Goal: Communication & Community: Ask a question

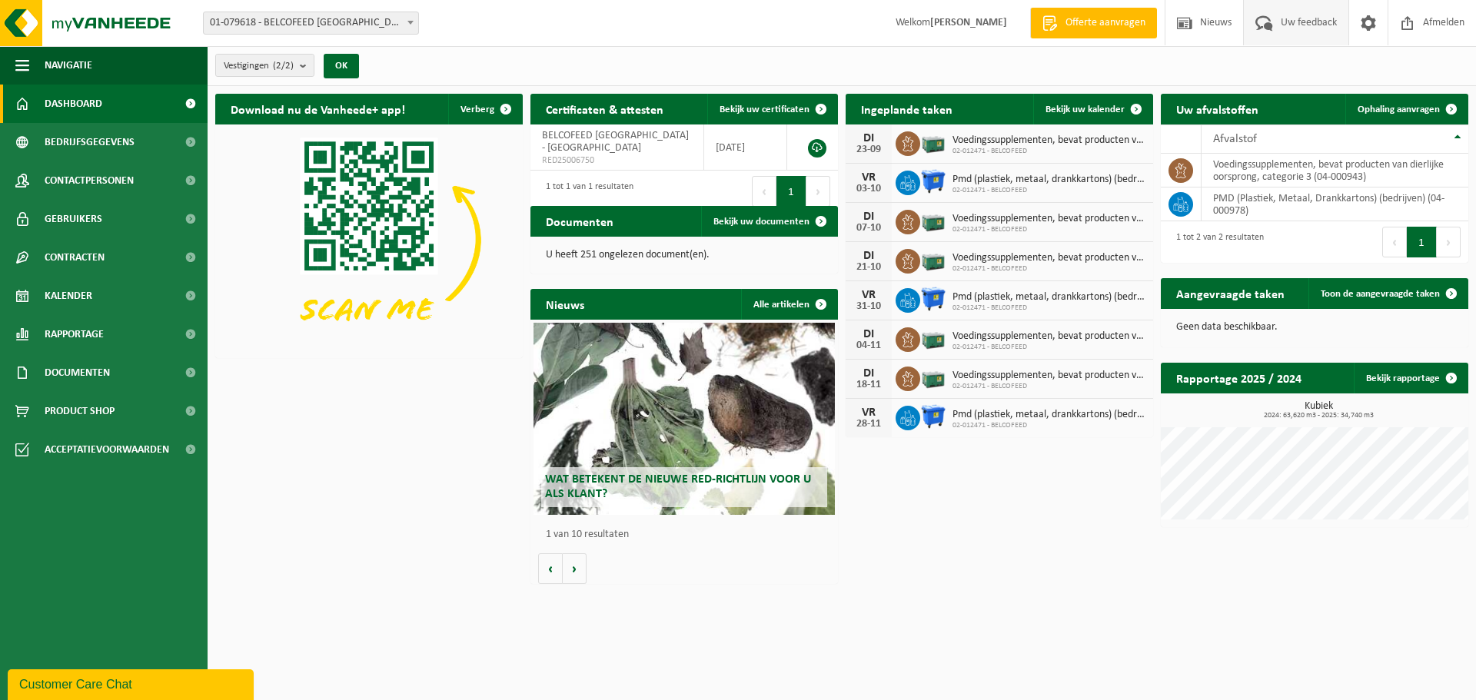
click at [1299, 25] on span "Uw feedback" at bounding box center [1309, 22] width 64 height 45
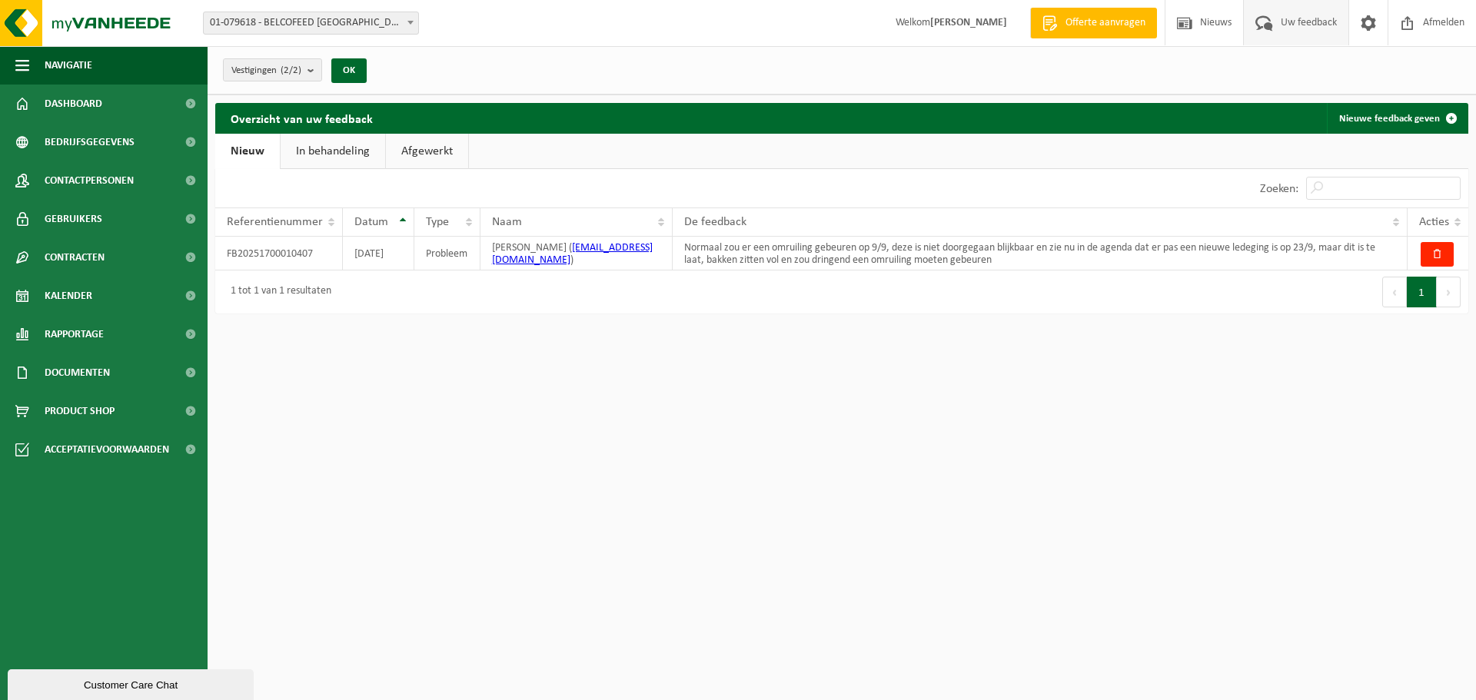
click at [322, 150] on link "In behandeling" at bounding box center [333, 151] width 105 height 35
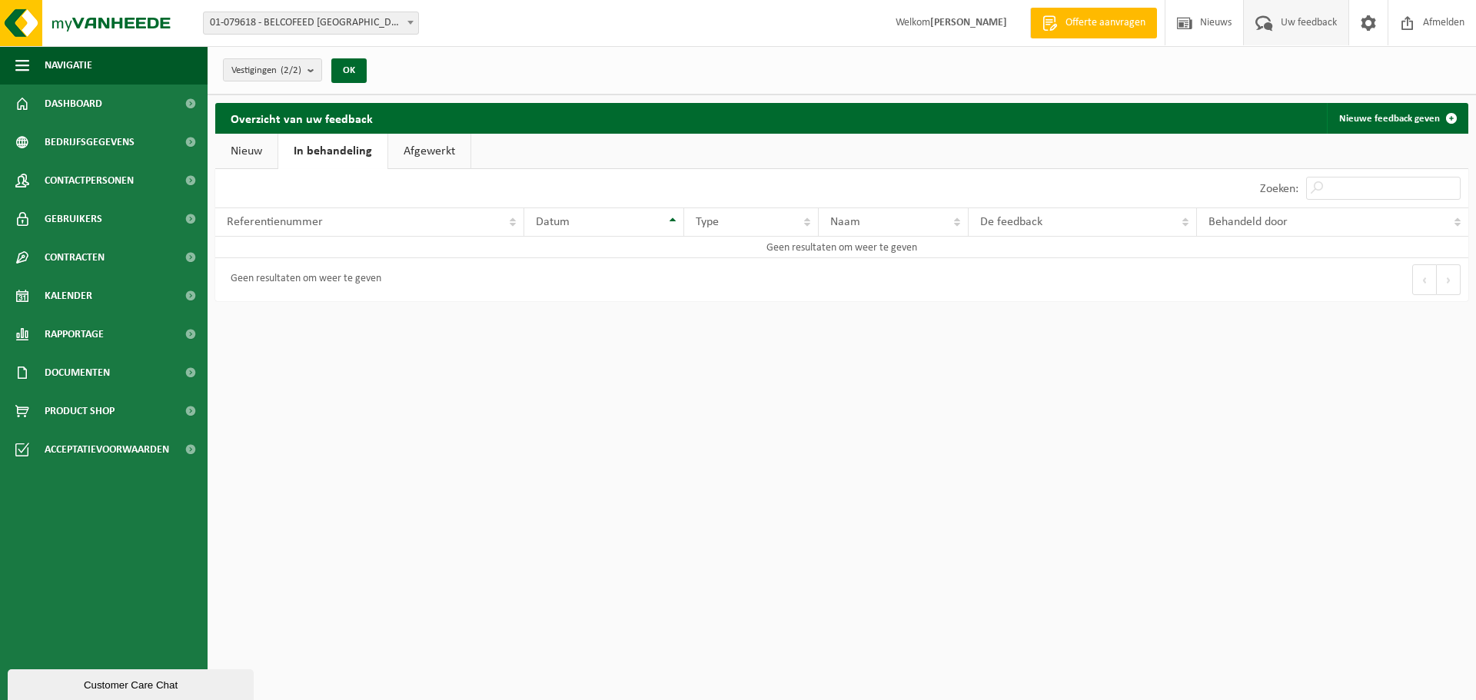
click at [407, 148] on link "Afgewerkt" at bounding box center [429, 151] width 82 height 35
click at [326, 151] on link "In behandeling" at bounding box center [330, 151] width 105 height 35
click at [255, 153] on link "Nieuw" at bounding box center [246, 151] width 62 height 35
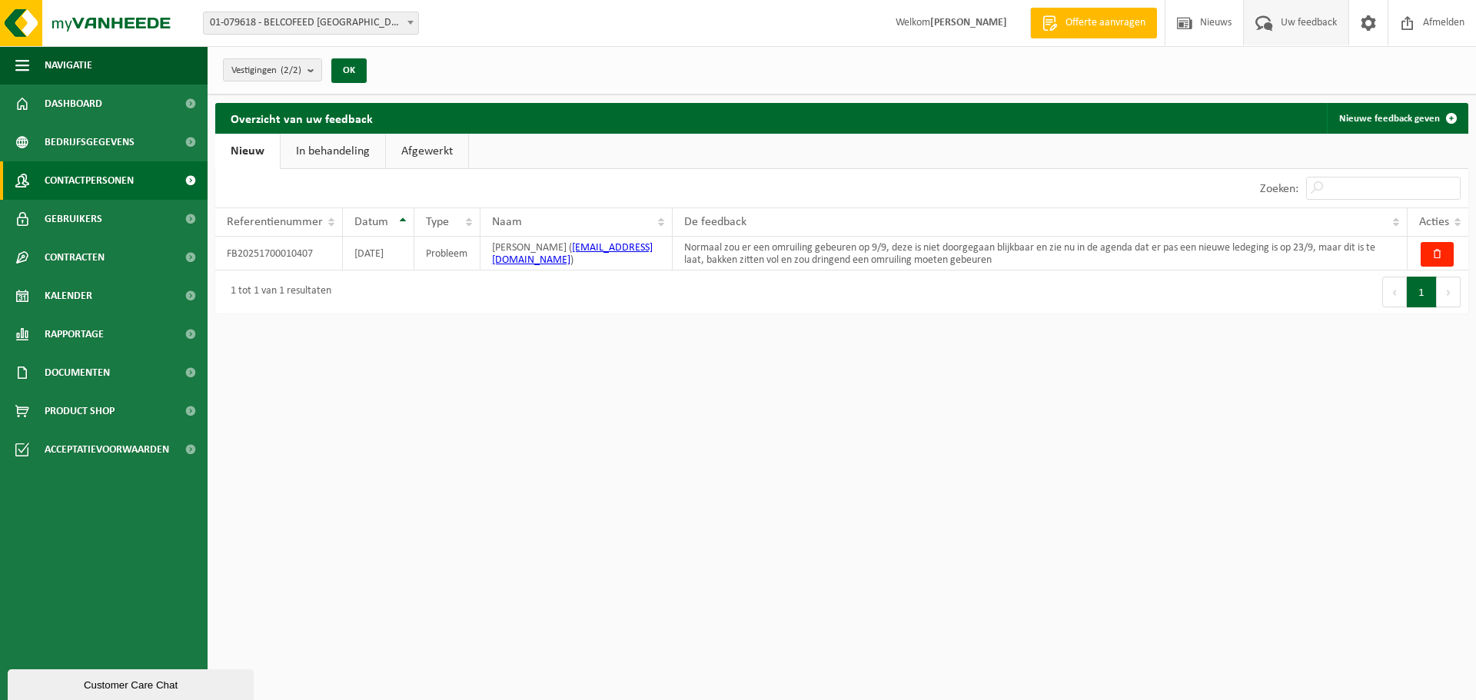
click at [109, 181] on span "Contactpersonen" at bounding box center [89, 180] width 89 height 38
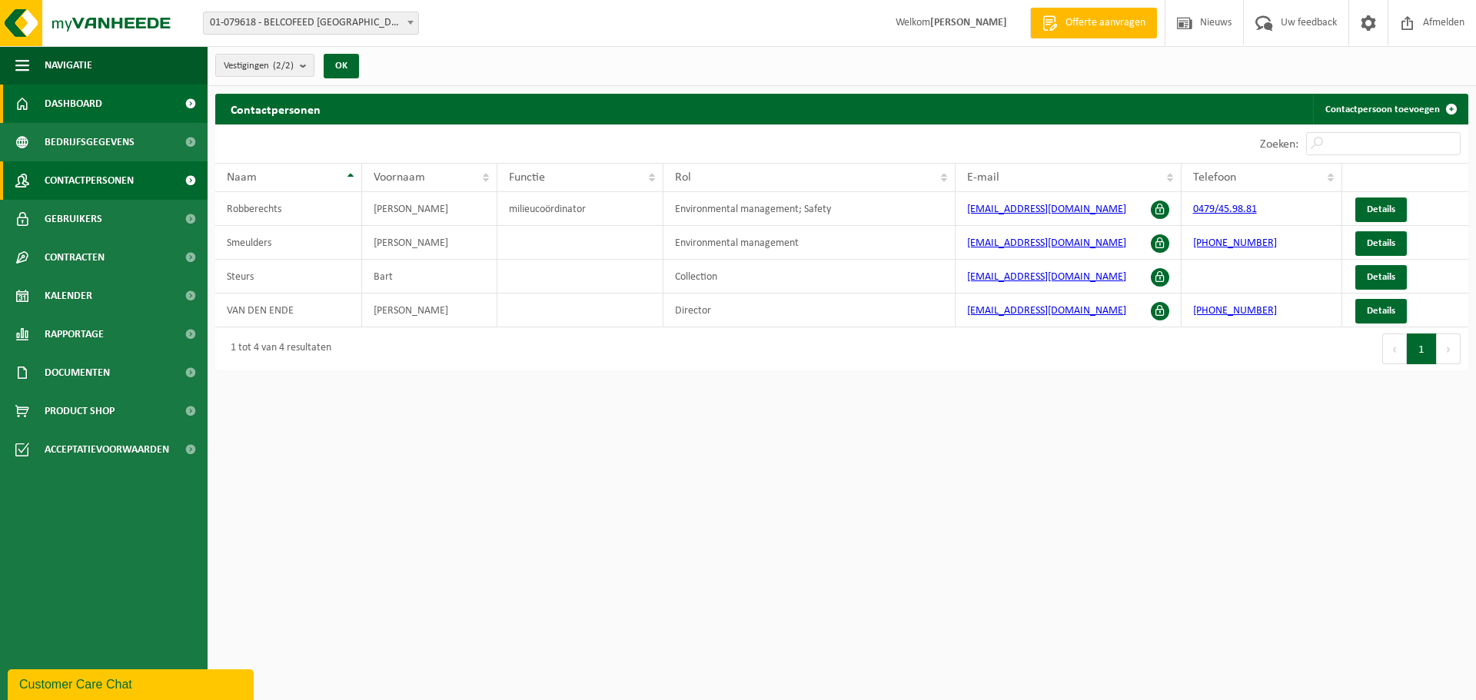
click at [89, 98] on span "Dashboard" at bounding box center [74, 104] width 58 height 38
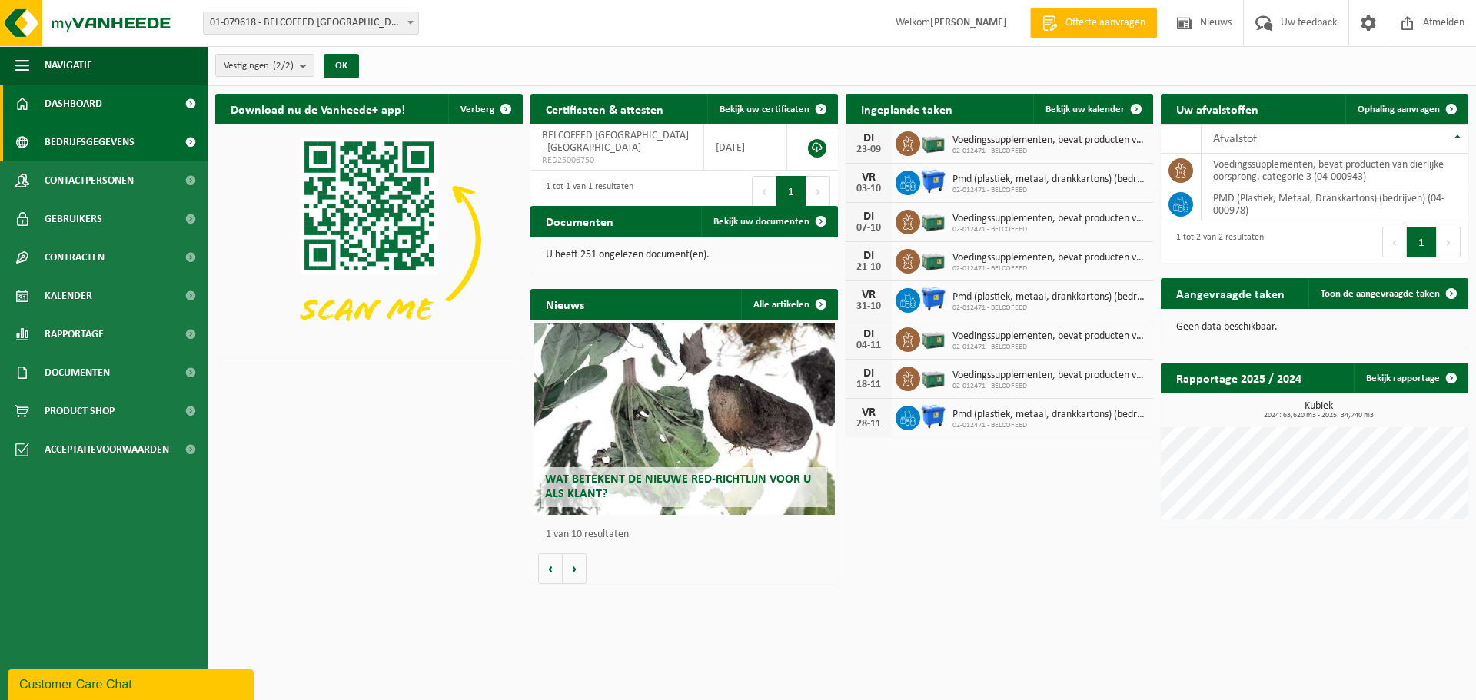
click at [82, 144] on span "Bedrijfsgegevens" at bounding box center [90, 142] width 90 height 38
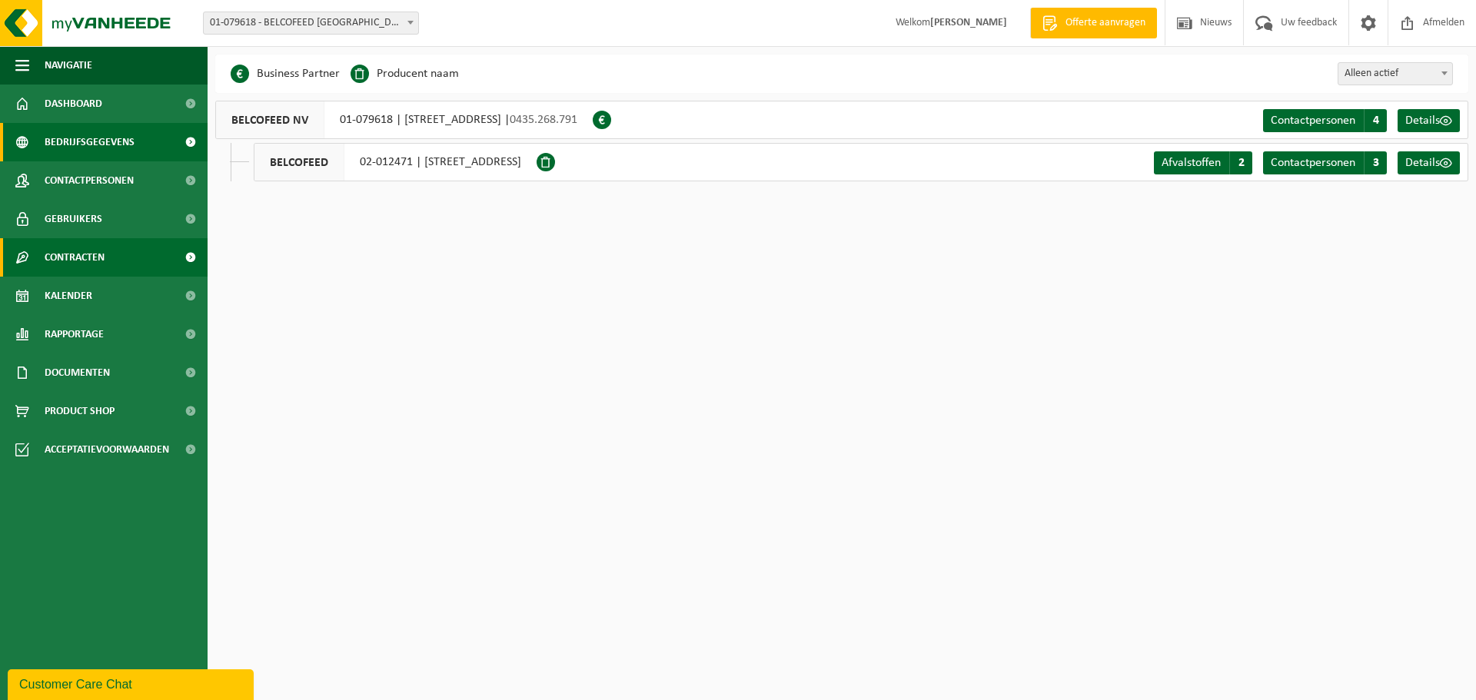
click at [102, 253] on span "Contracten" at bounding box center [75, 257] width 60 height 38
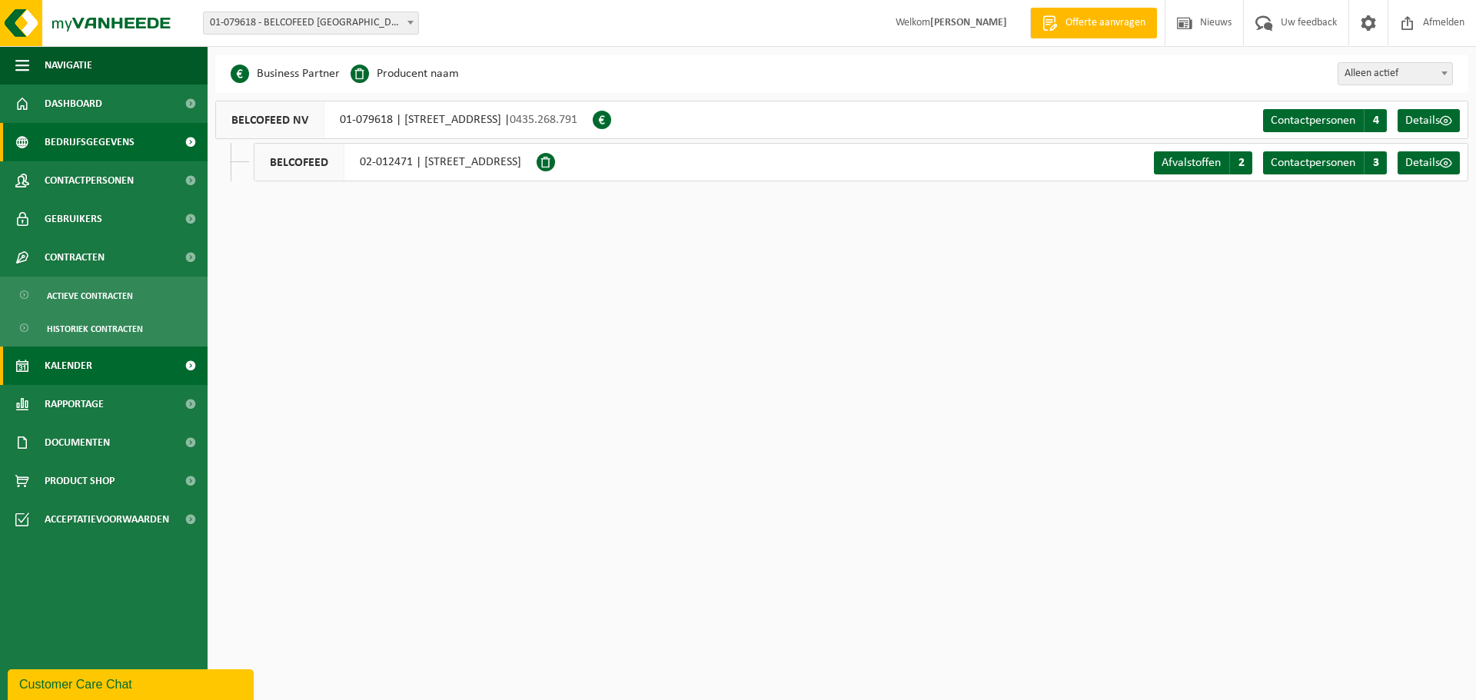
click at [113, 365] on link "Kalender" at bounding box center [104, 366] width 208 height 38
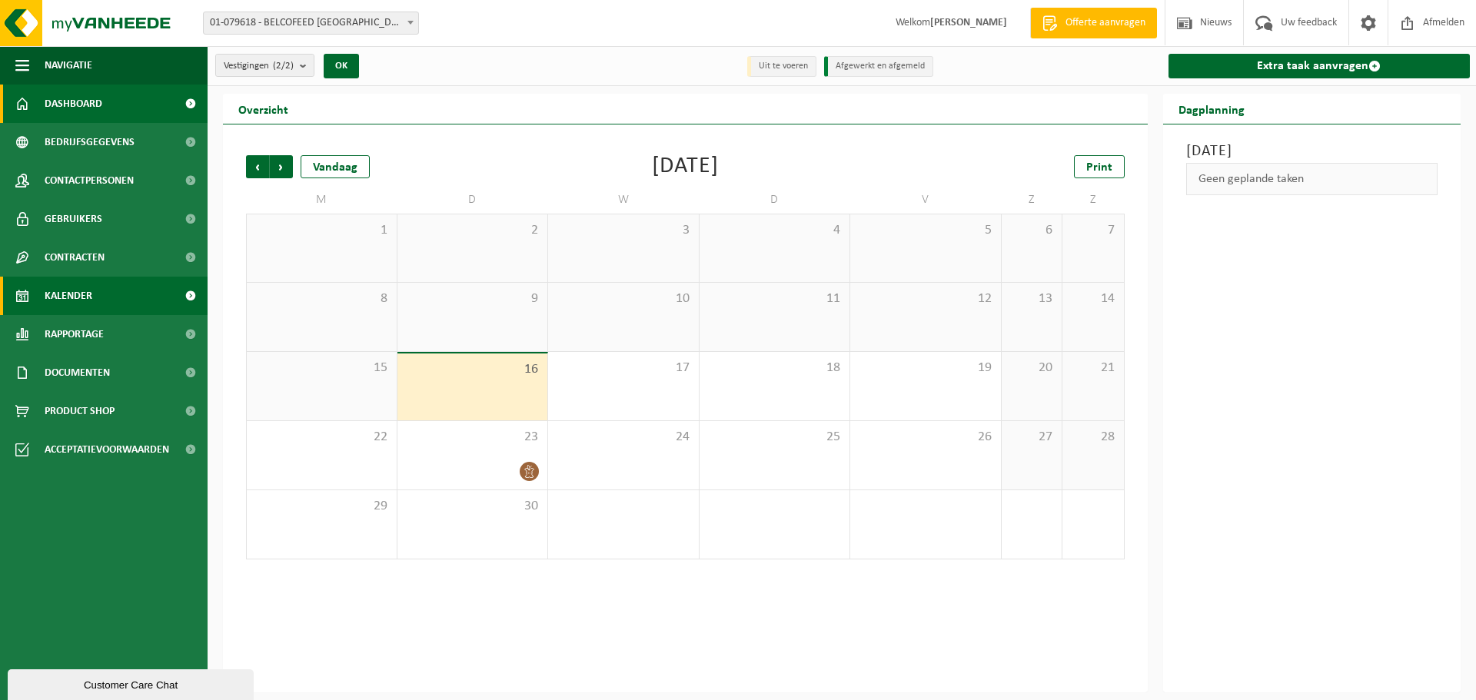
click at [54, 101] on span "Dashboard" at bounding box center [74, 104] width 58 height 38
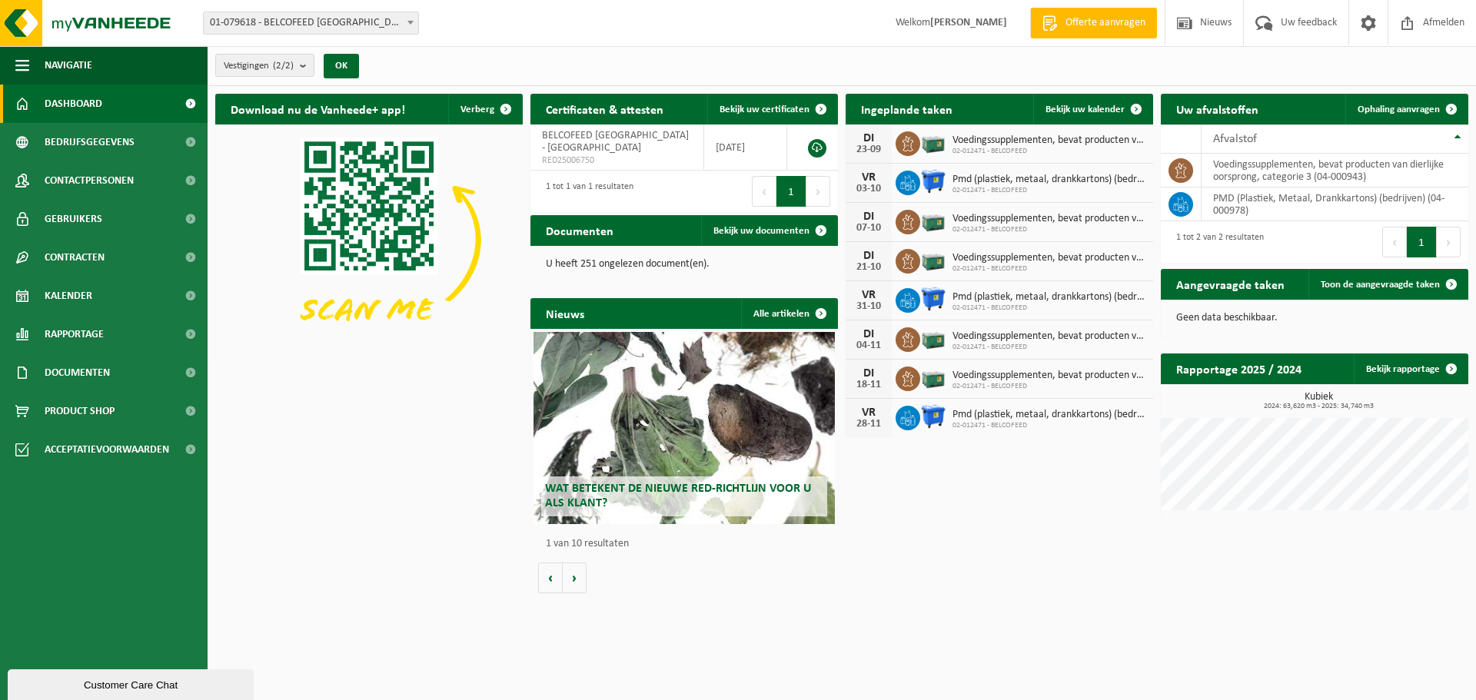
click at [91, 684] on div "Customer Care Chat" at bounding box center [130, 686] width 223 height 12
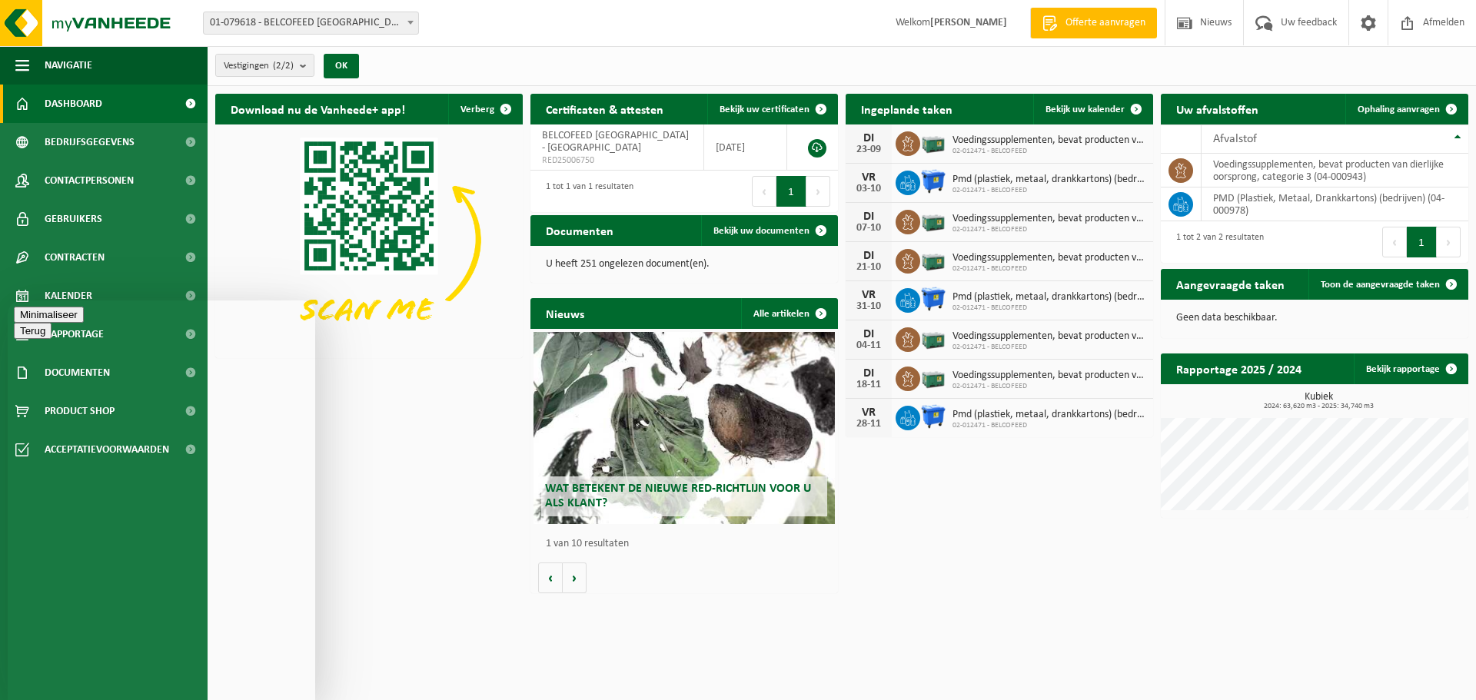
type textarea "B"
click at [28, 317] on button "Terug" at bounding box center [33, 315] width 38 height 16
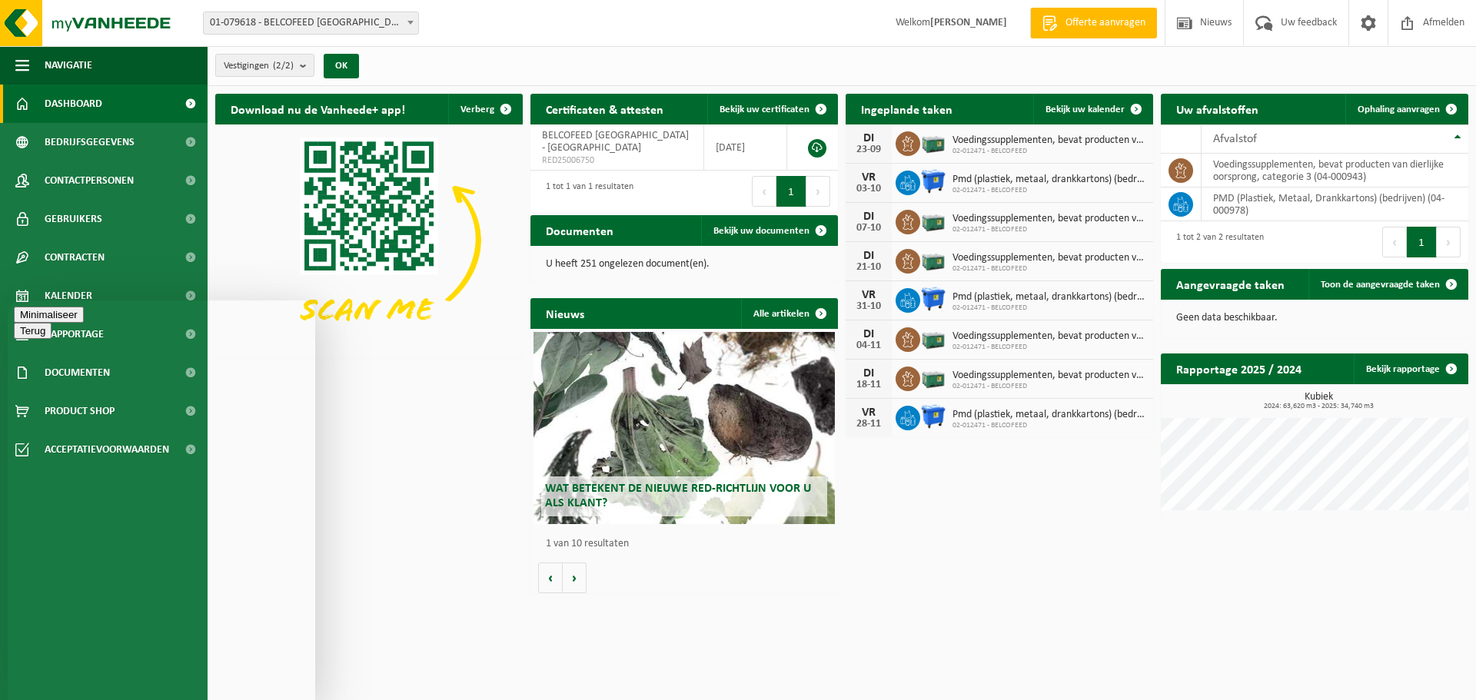
click at [84, 318] on button "Minimaliseer" at bounding box center [49, 315] width 70 height 16
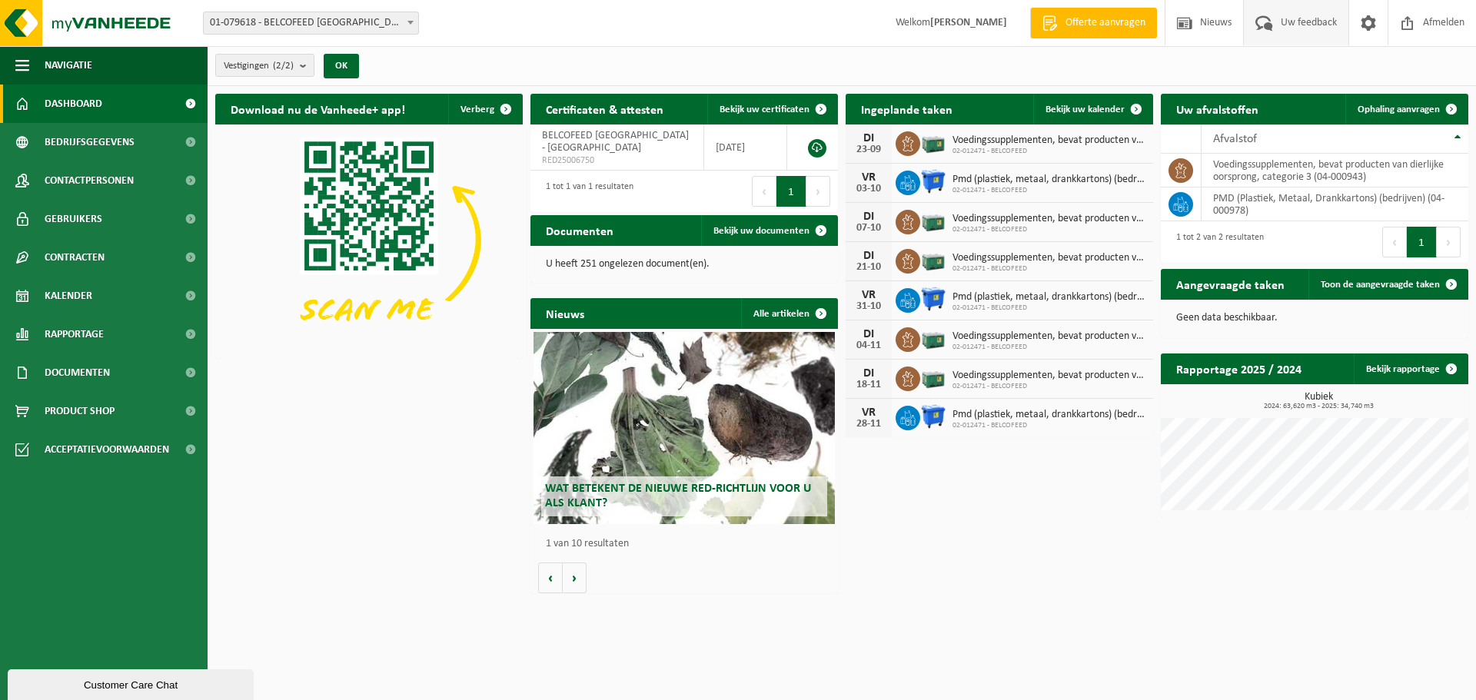
click at [1307, 19] on span "Uw feedback" at bounding box center [1309, 22] width 64 height 45
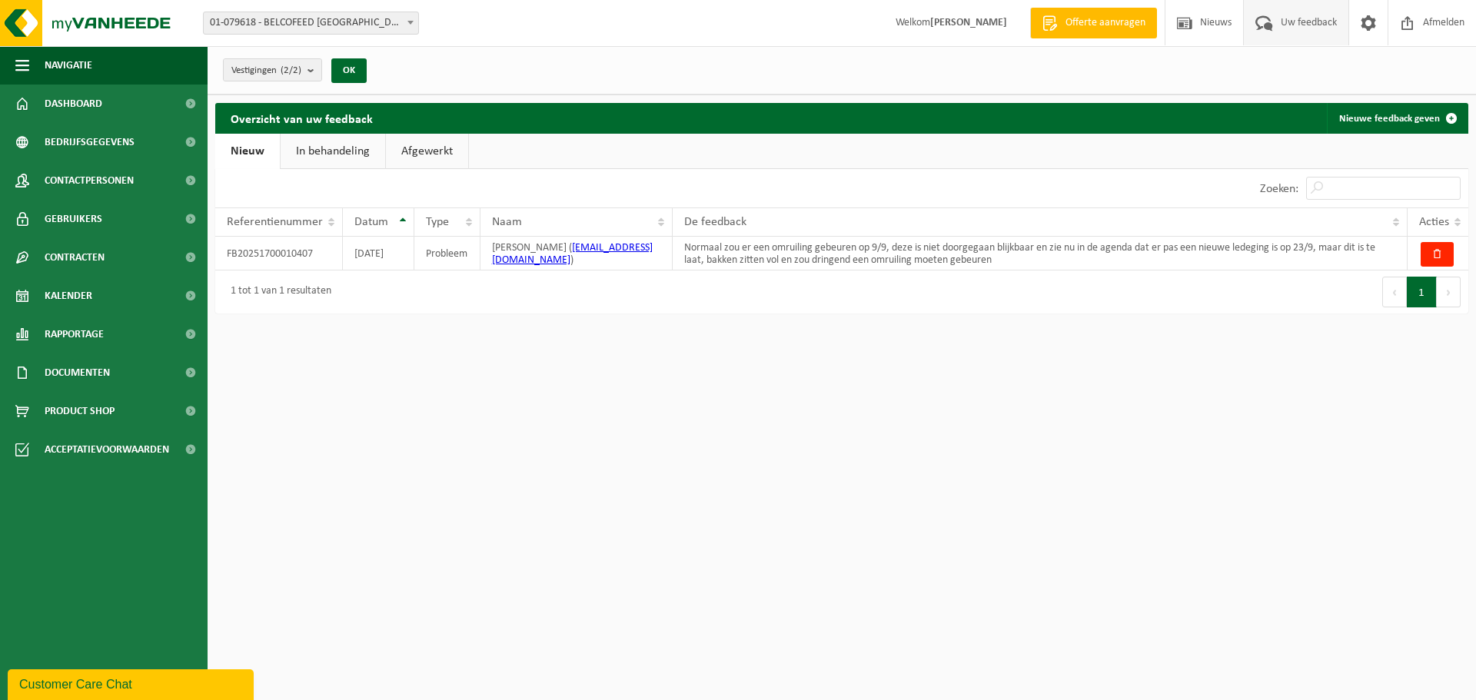
click at [100, 684] on div "Customer Care Chat" at bounding box center [130, 685] width 223 height 18
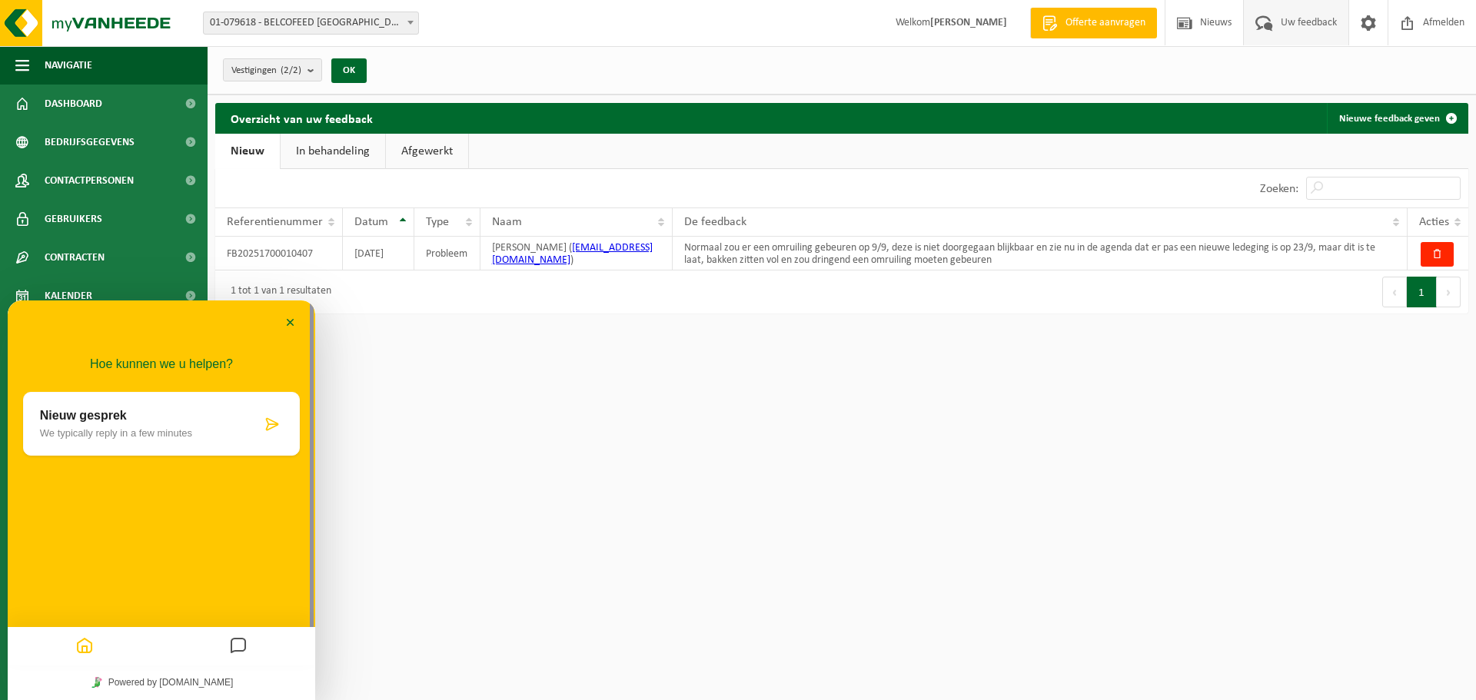
click at [235, 645] on icon "Messages" at bounding box center [238, 647] width 18 height 30
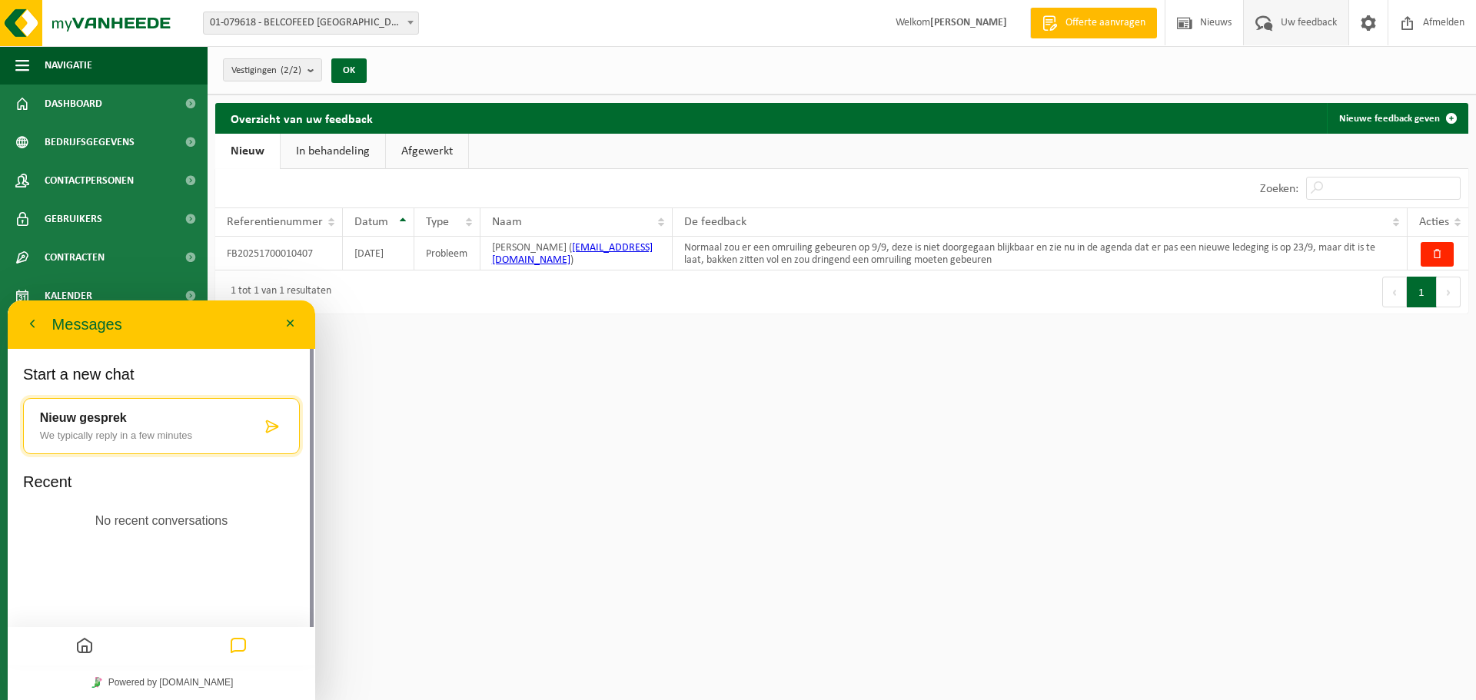
click at [78, 498] on div "Recent No recent conversations" at bounding box center [161, 508] width 277 height 70
click at [89, 423] on p "Nieuw gesprek" at bounding box center [150, 418] width 221 height 14
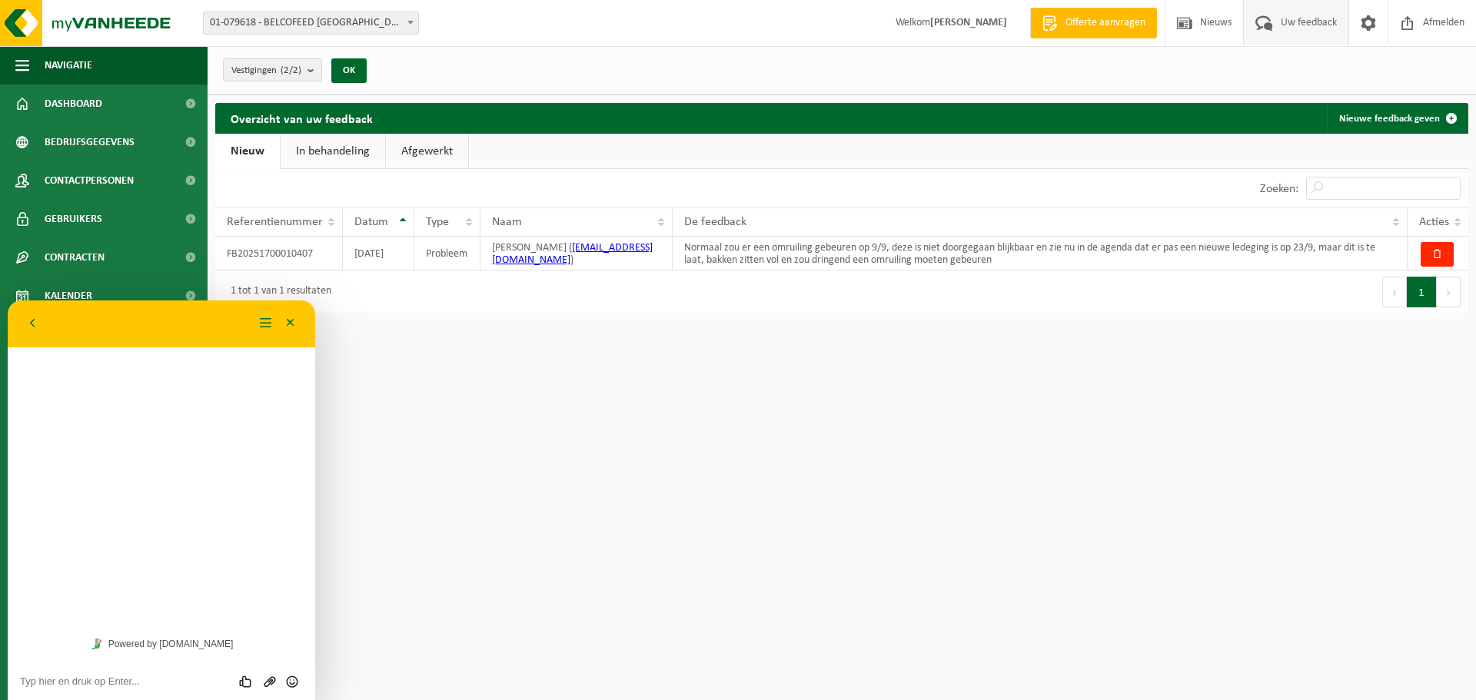
drag, startPoint x: 73, startPoint y: 379, endPoint x: 77, endPoint y: 433, distance: 54.0
click at [72, 379] on div "Hoe kunnen we u helpen? Nieuw gesprek We typically reply in a few minutes" at bounding box center [162, 464] width 308 height 326
click at [53, 678] on textarea at bounding box center [161, 682] width 283 height 12
type textarea "Beste, Normaal hadden we een omruiling van"
click at [474, 370] on html "Vestiging: 01-079618 - BELCOFEED [GEOGRAPHIC_DATA] - [GEOGRAPHIC_DATA] 02-01247…" at bounding box center [738, 350] width 1476 height 700
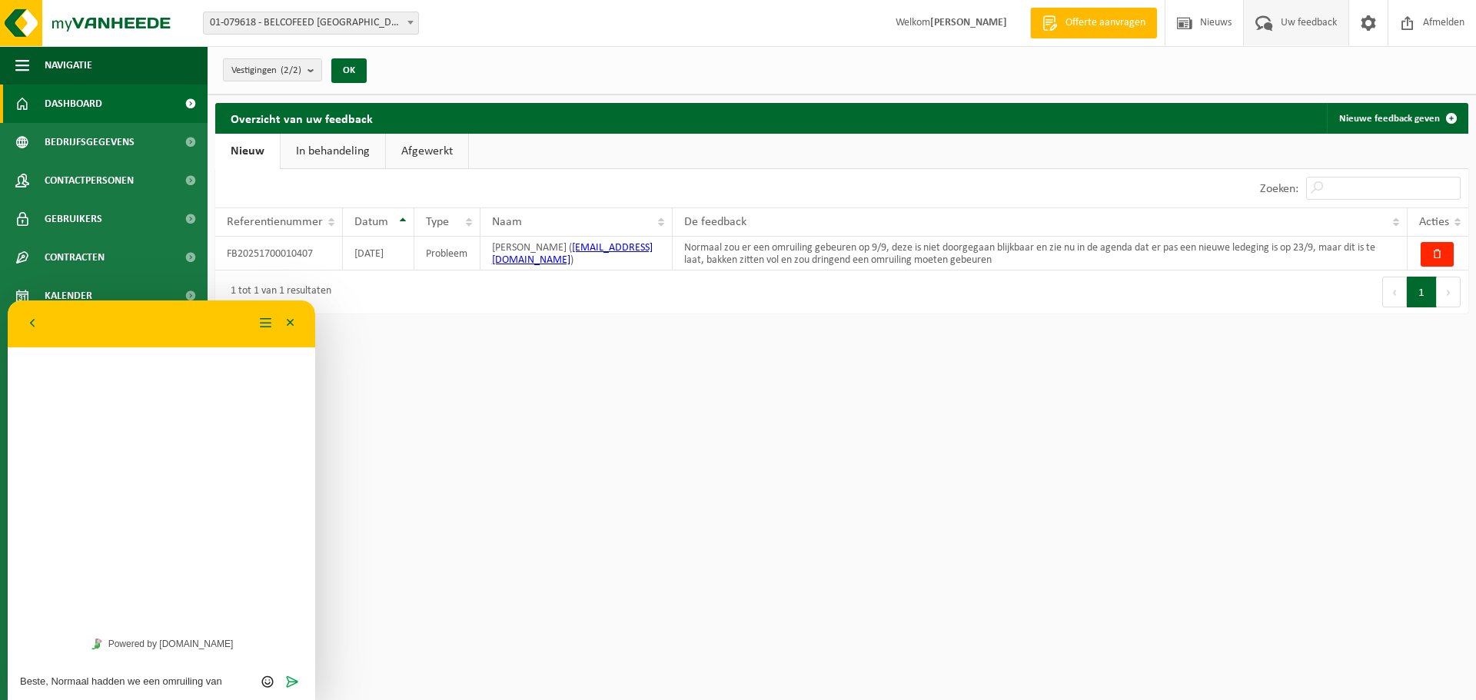
click at [88, 106] on span "Dashboard" at bounding box center [74, 104] width 58 height 38
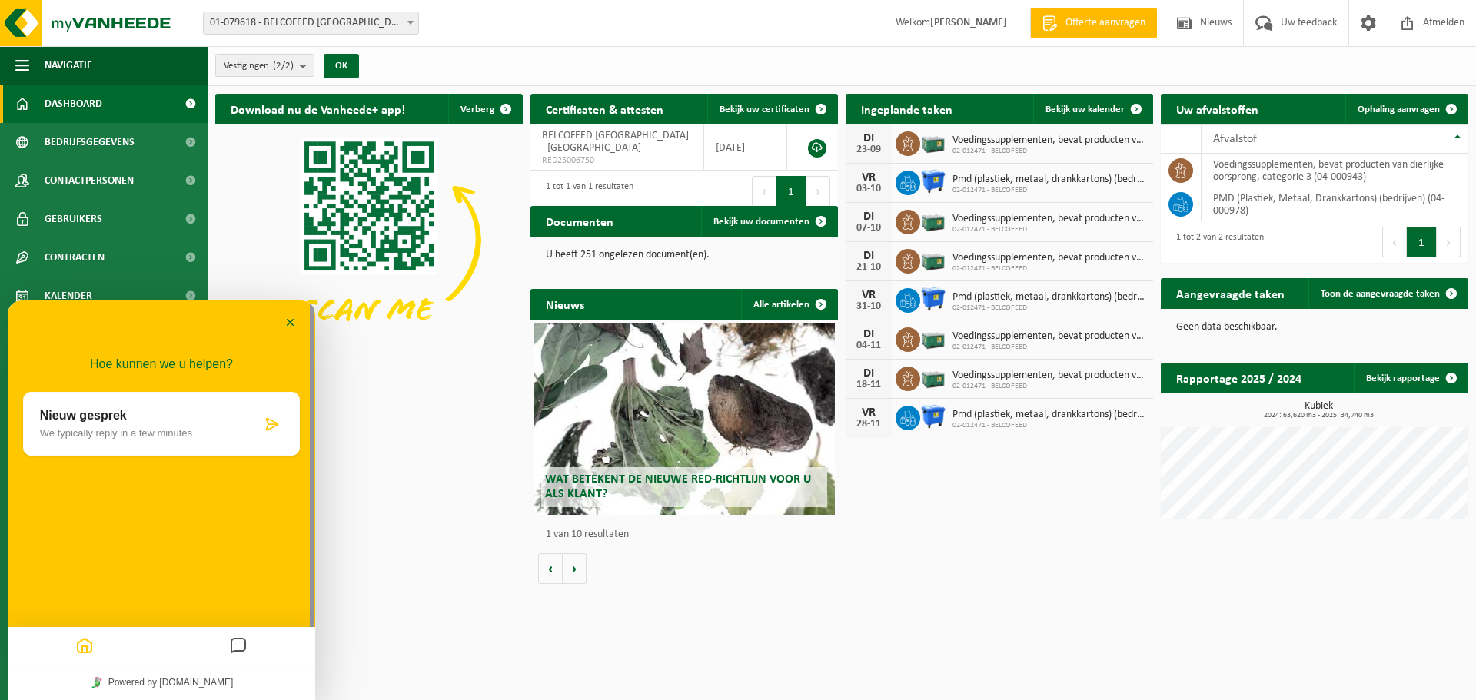
click at [1000, 144] on span "Voedingssupplementen, bevat producten van dierlijke oorsprong, categorie 3" at bounding box center [1049, 141] width 193 height 12
click at [933, 144] on img at bounding box center [933, 142] width 26 height 26
click at [1232, 169] on td "voedingssupplementen, bevat producten van dierlijke oorsprong, categorie 3 (04-…" at bounding box center [1335, 171] width 267 height 34
click at [241, 645] on icon "Messages" at bounding box center [238, 647] width 18 height 30
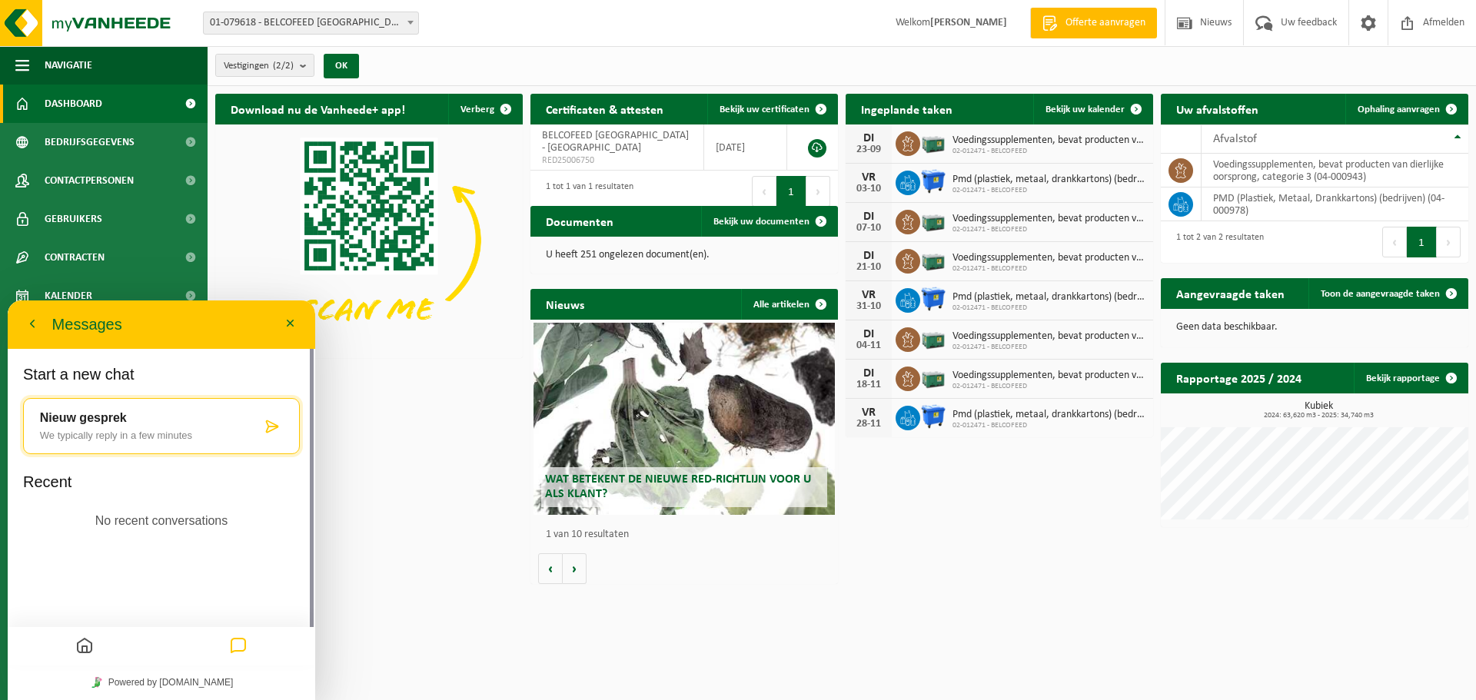
click at [111, 426] on div "Nieuw gesprek We typically reply in a few minutes" at bounding box center [150, 426] width 221 height 30
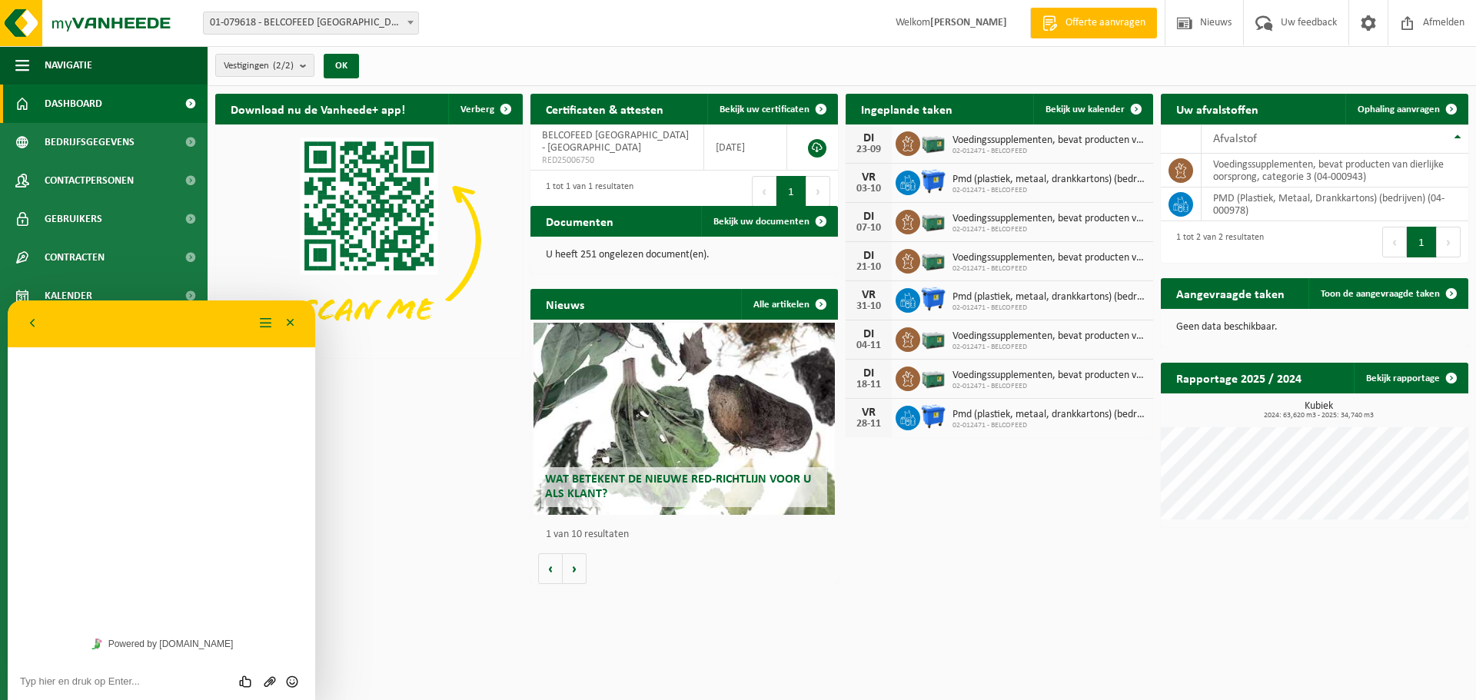
click at [64, 682] on textarea at bounding box center [161, 682] width 283 height 12
type textarea "Beste, normaal hadden we een omruiling van boxen met inhoud producten van dierl…"
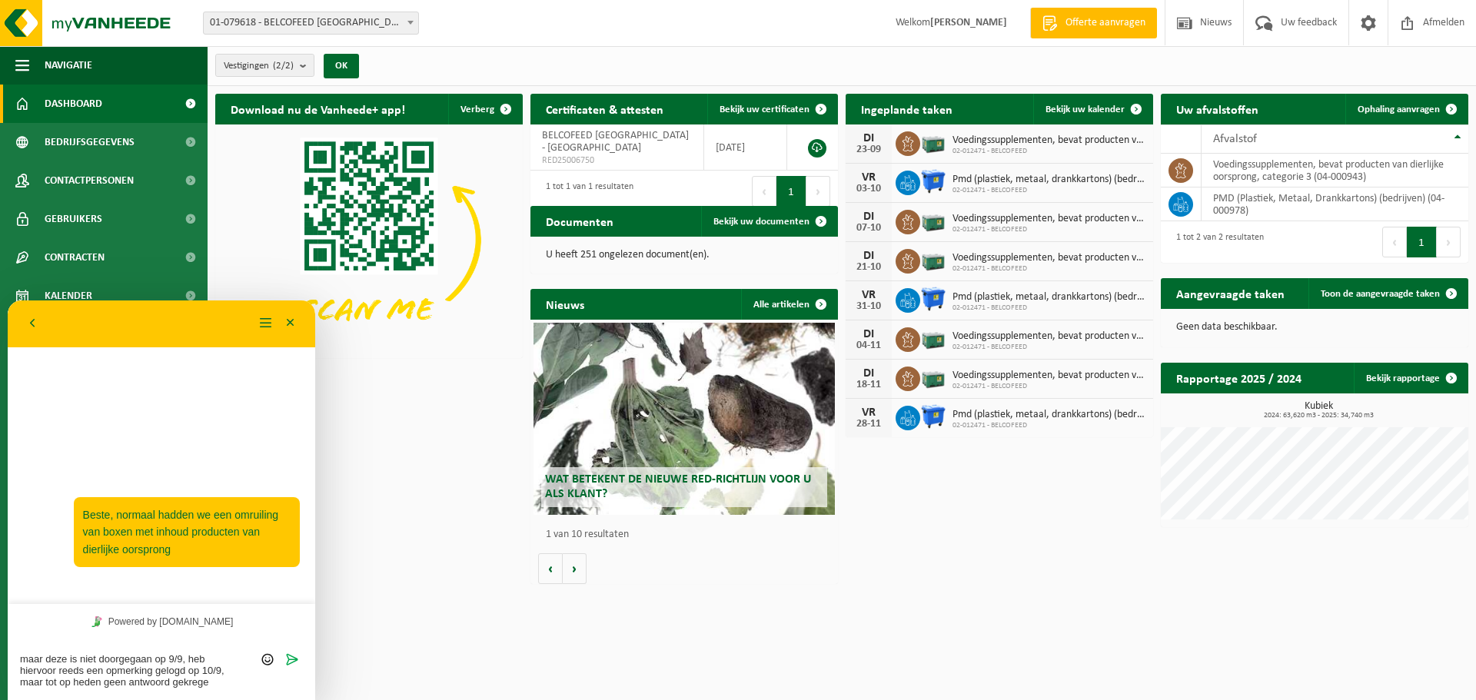
type textarea "maar deze is niet doorgegaan op 9/9, heb hiervoor reeds een opmerking gelogd op…"
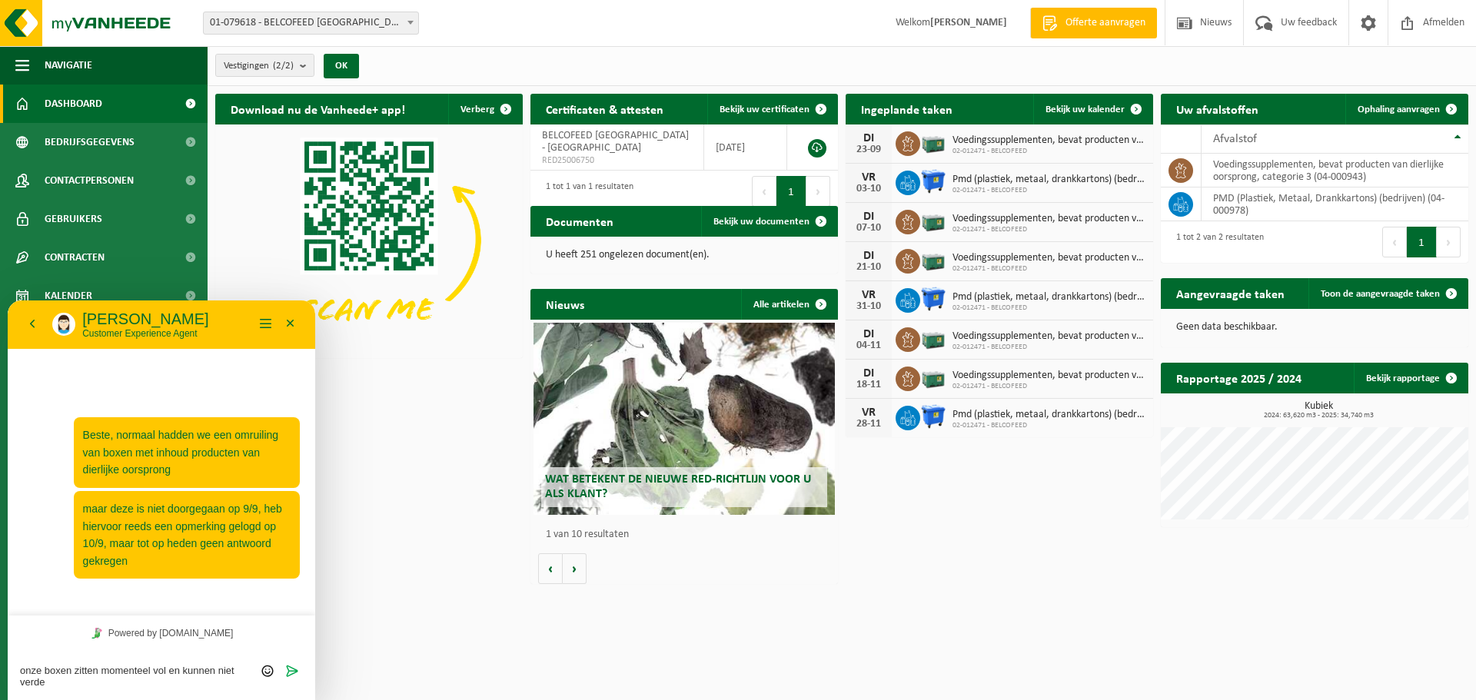
type textarea "onze boxen zitten momenteel vol en kunnen niet verder"
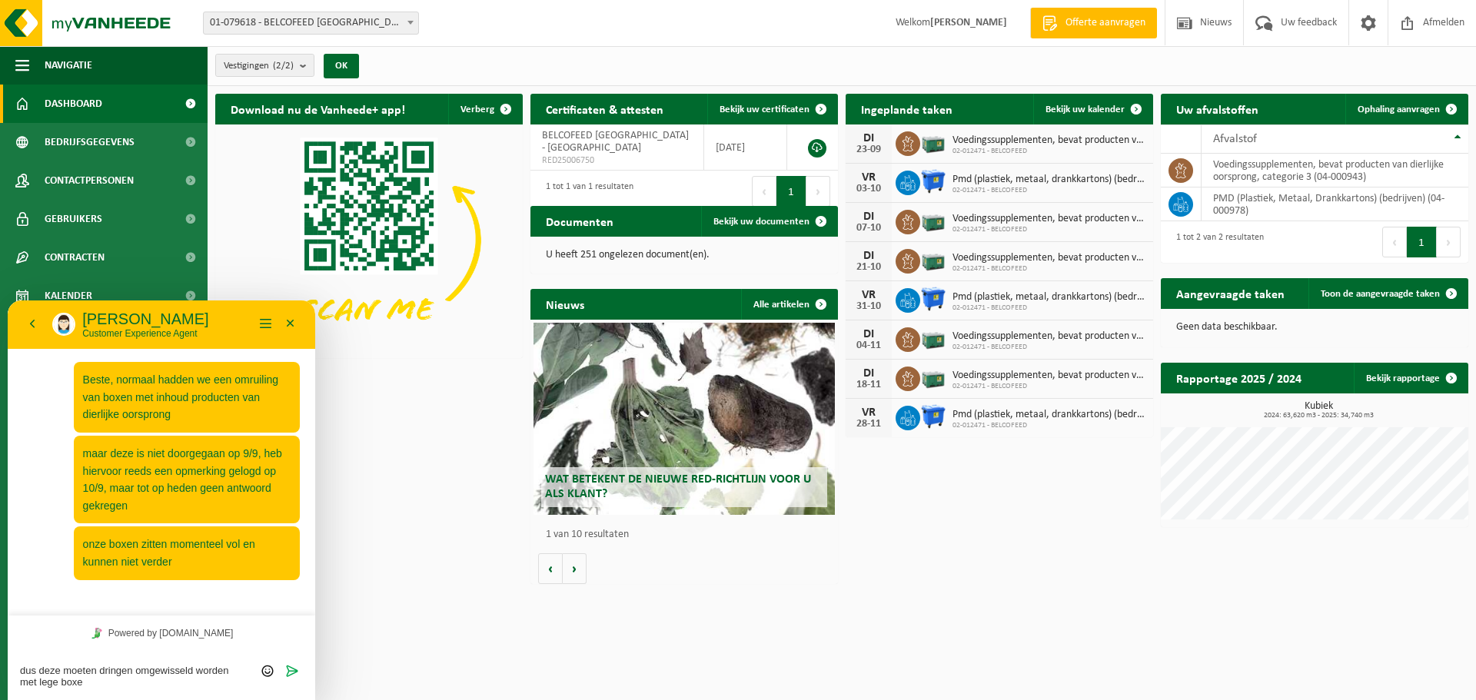
type textarea "dus deze moeten dringen omgewisseld worden met lege boxen"
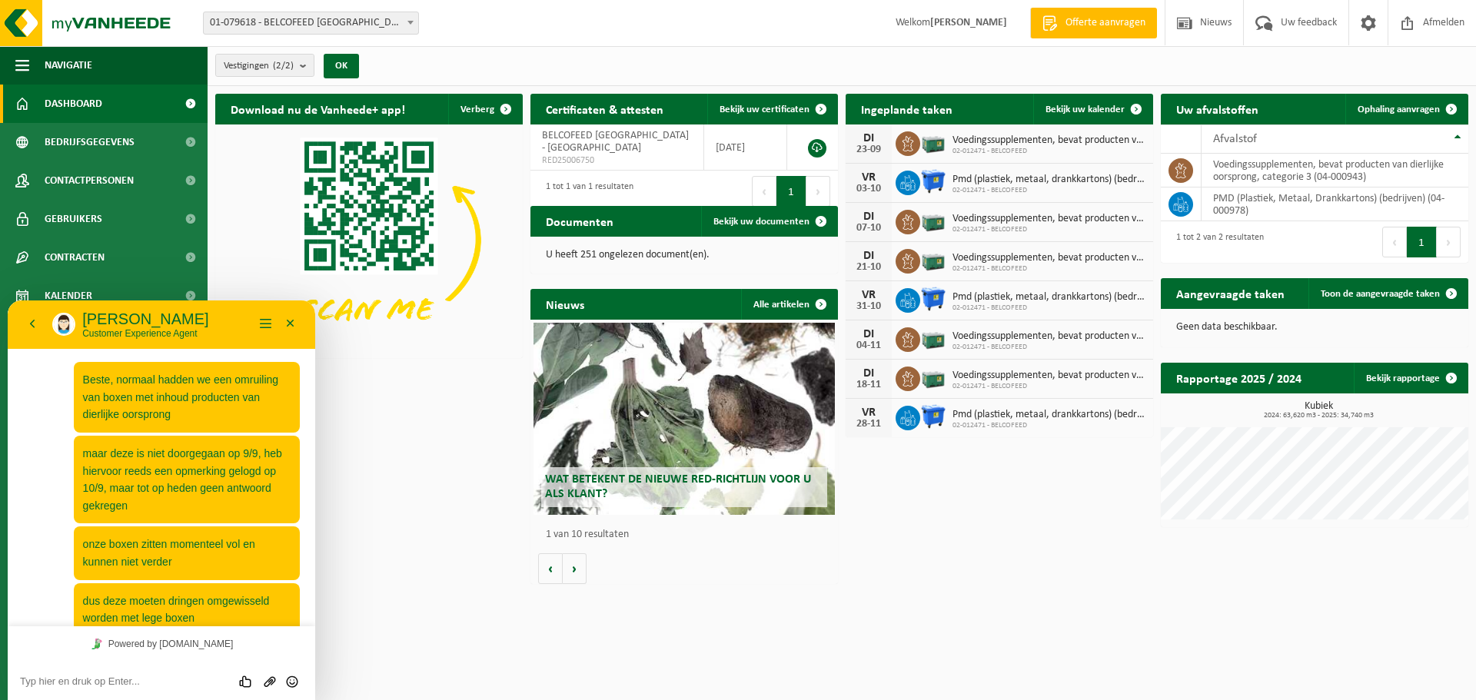
scroll to position [22, 0]
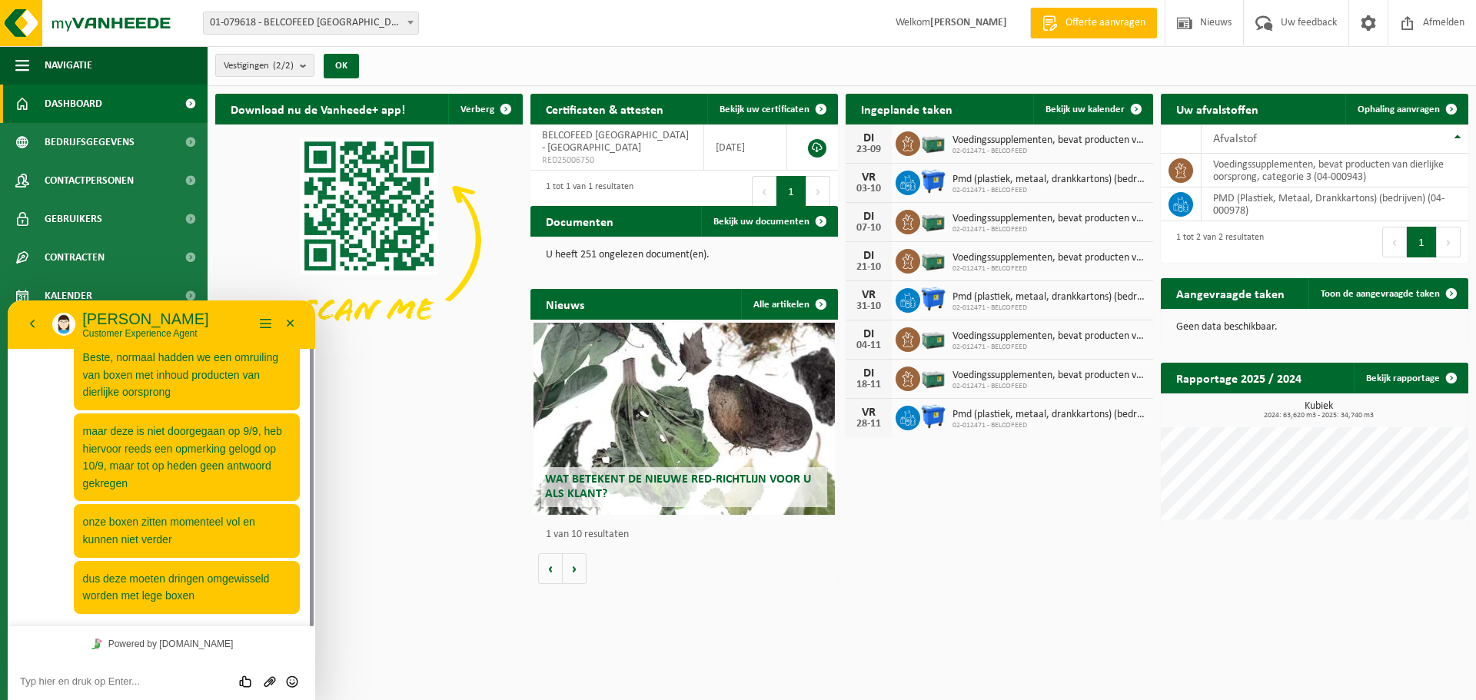
click at [98, 318] on p "Sarah" at bounding box center [167, 319] width 171 height 18
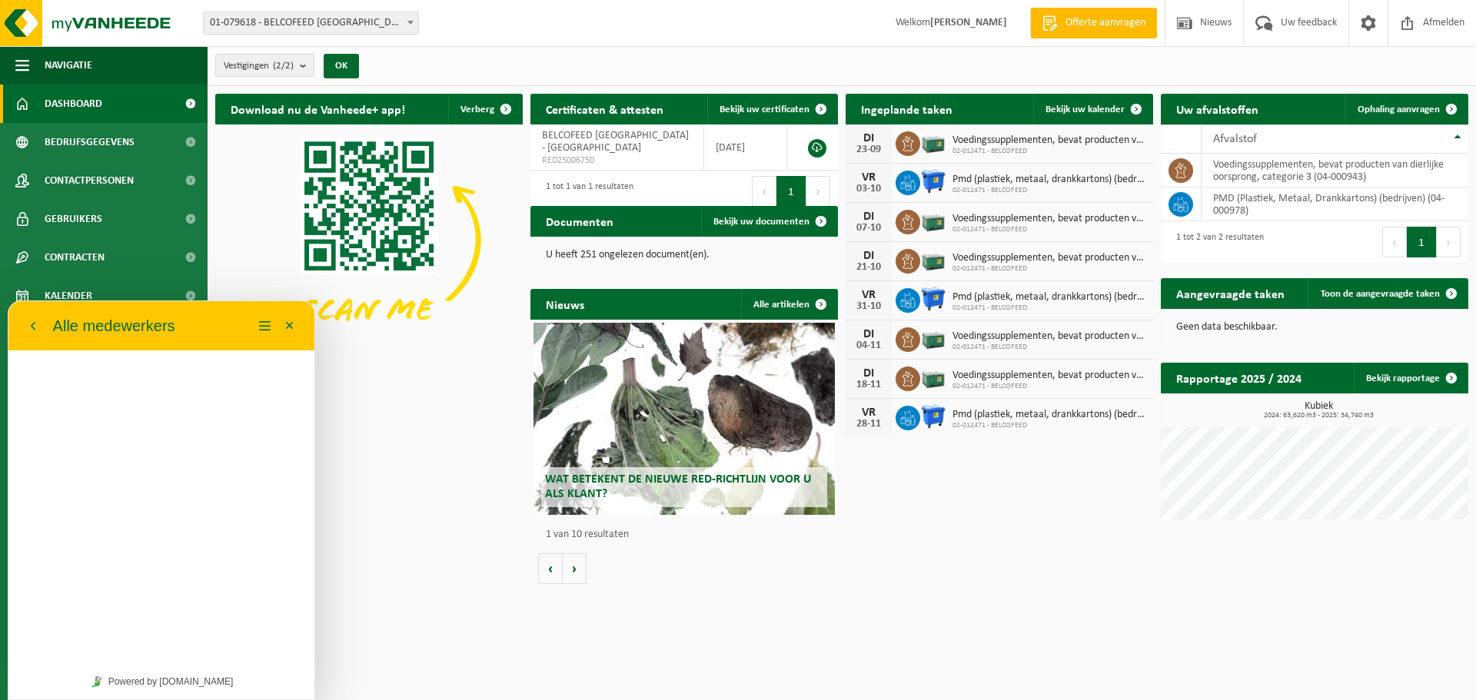
scroll to position [0, 0]
click at [98, 391] on p "Sarah" at bounding box center [149, 382] width 153 height 20
click at [32, 324] on icon "button" at bounding box center [33, 326] width 14 height 18
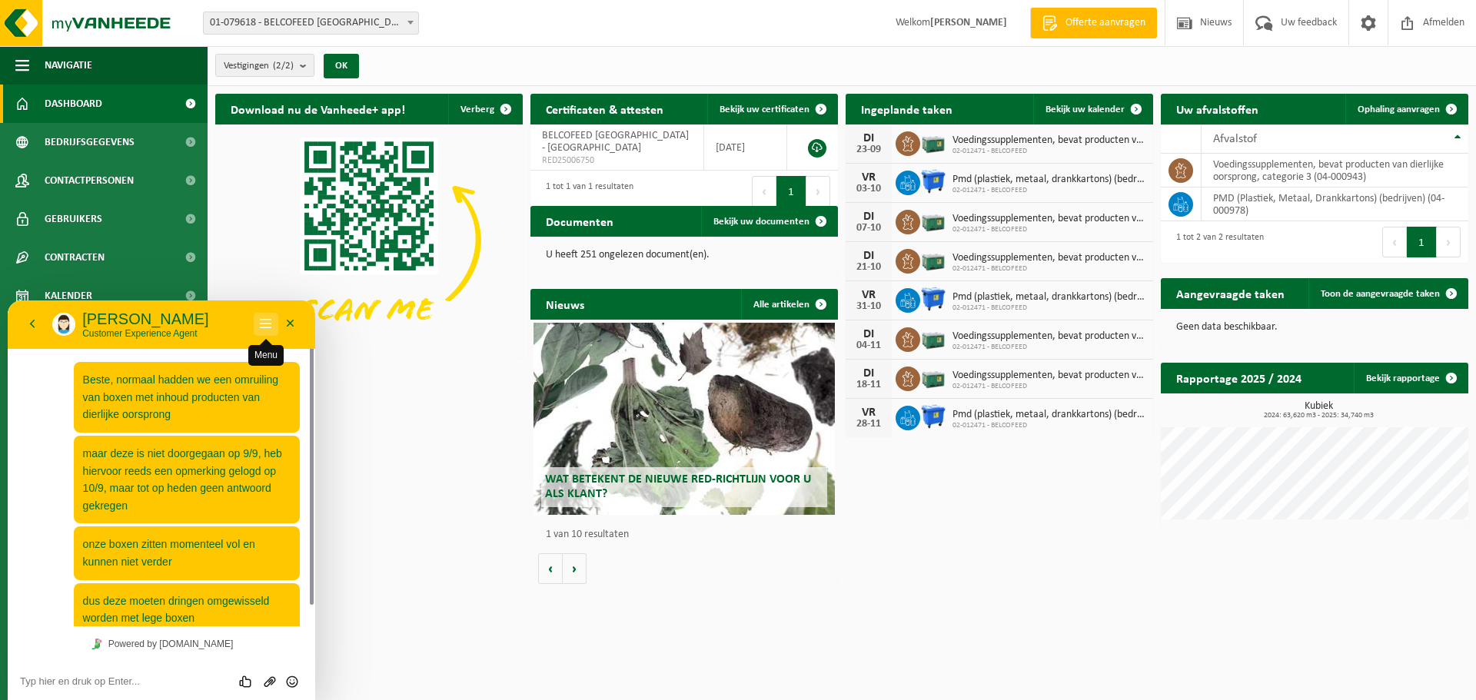
click at [270, 323] on button "Menu" at bounding box center [266, 324] width 25 height 23
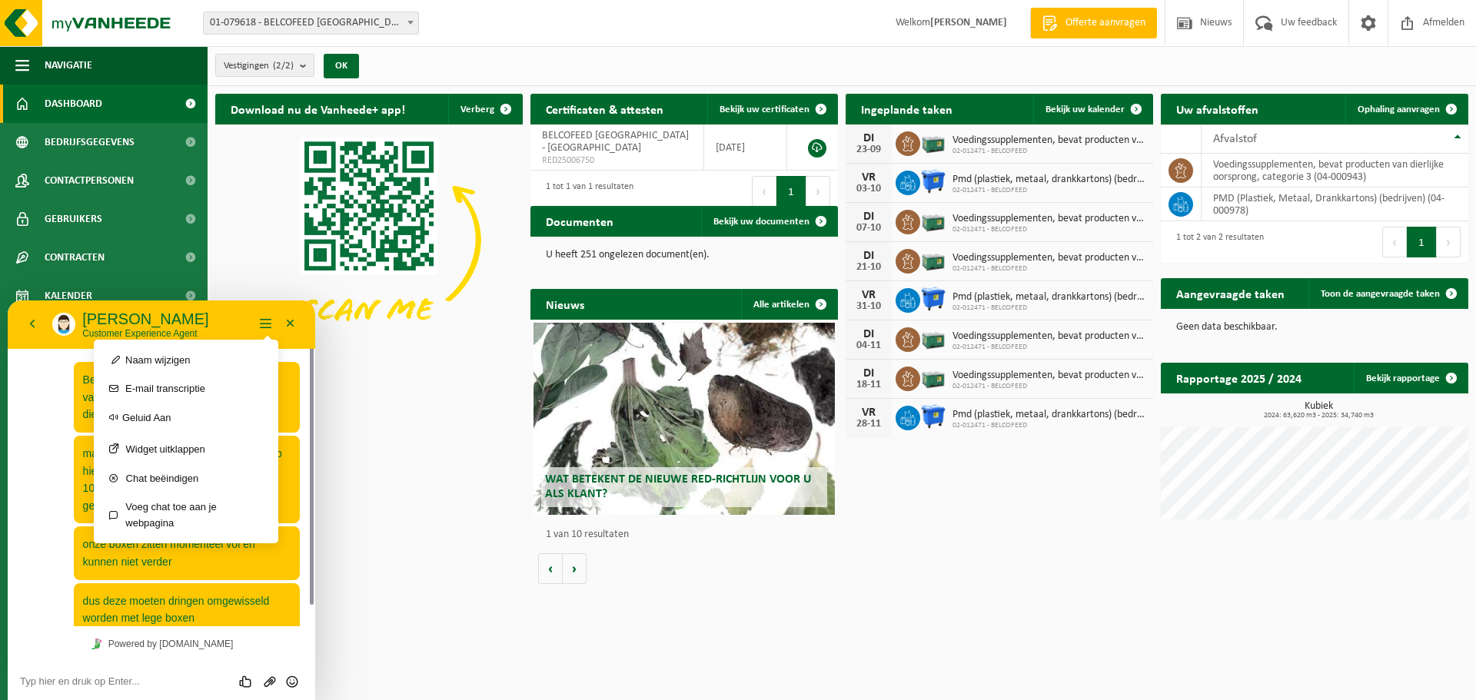
click at [383, 409] on div "Download nu de Vanheede+ app! Verberg Certificaten & attesten Bekijk uw certifi…" at bounding box center [841, 339] width 1261 height 506
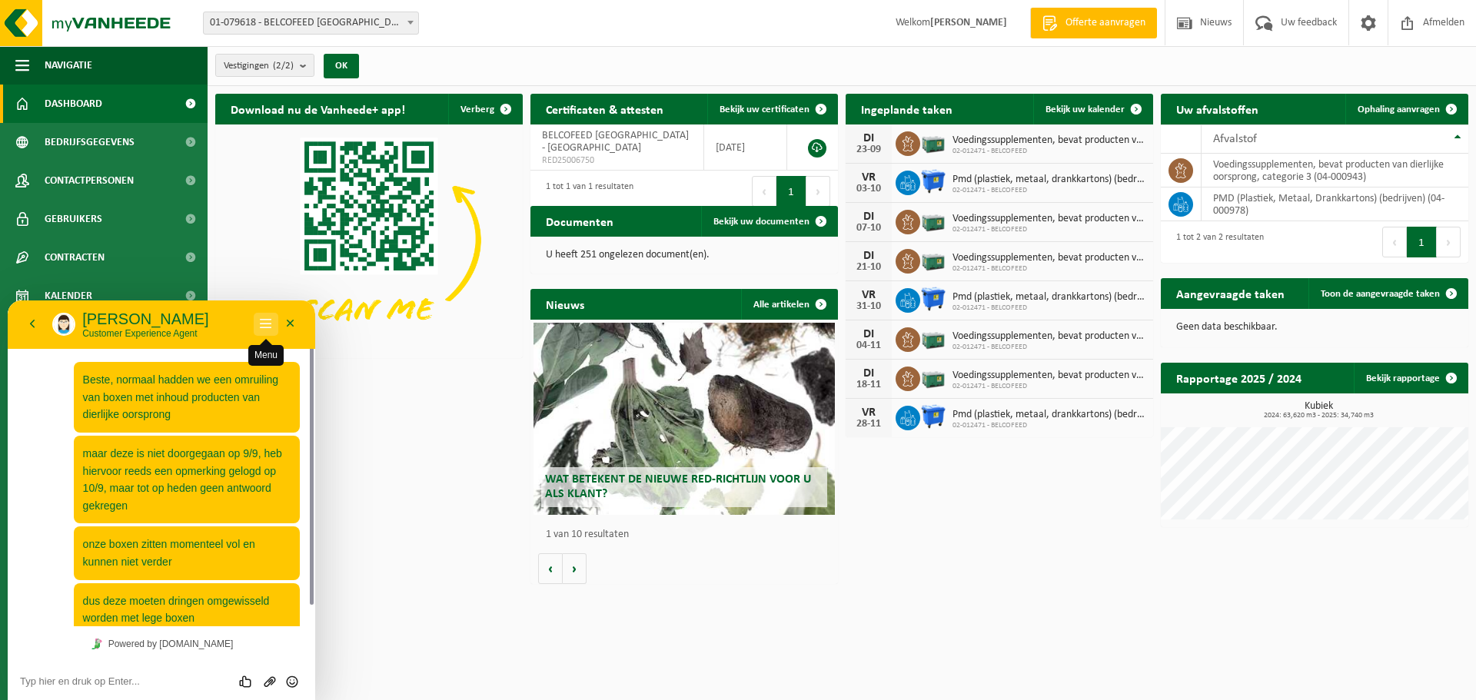
click at [262, 318] on button "Menu" at bounding box center [266, 324] width 25 height 23
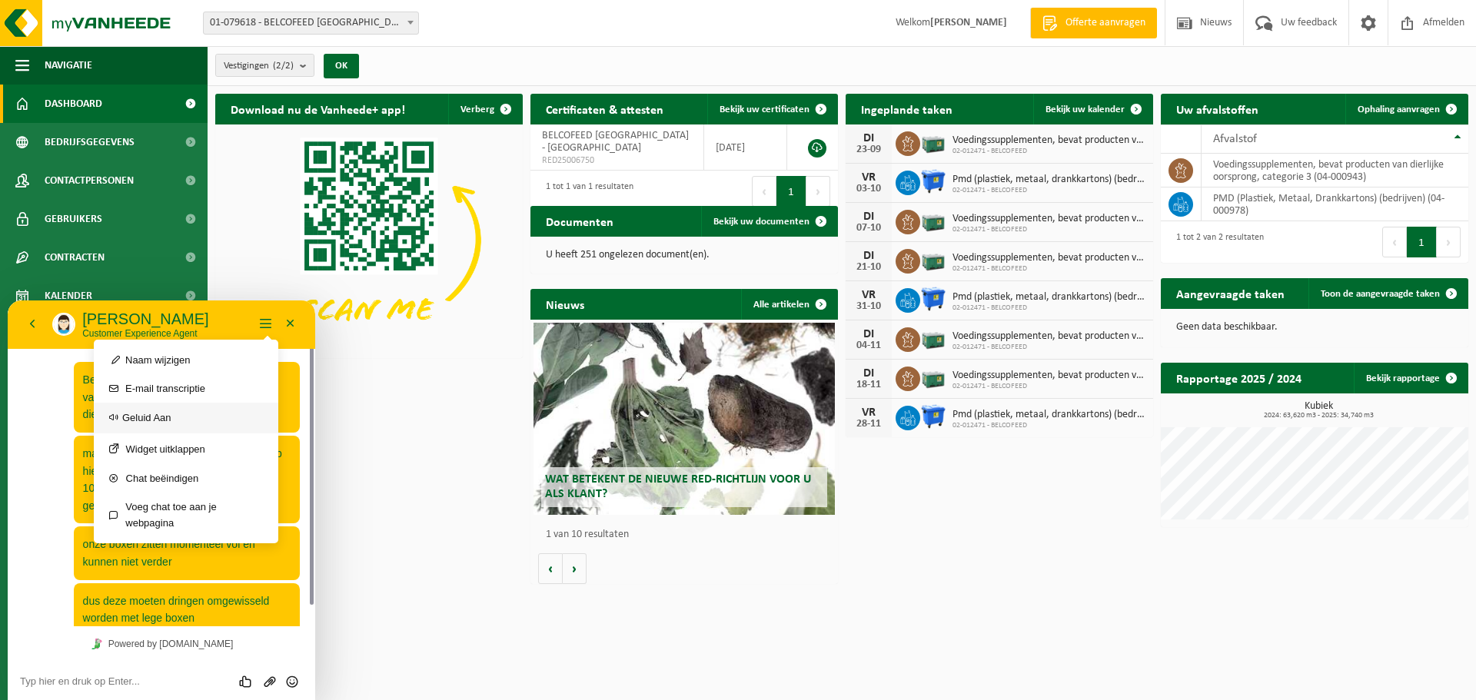
click at [151, 415] on div "Geluid Aan" at bounding box center [138, 418] width 65 height 18
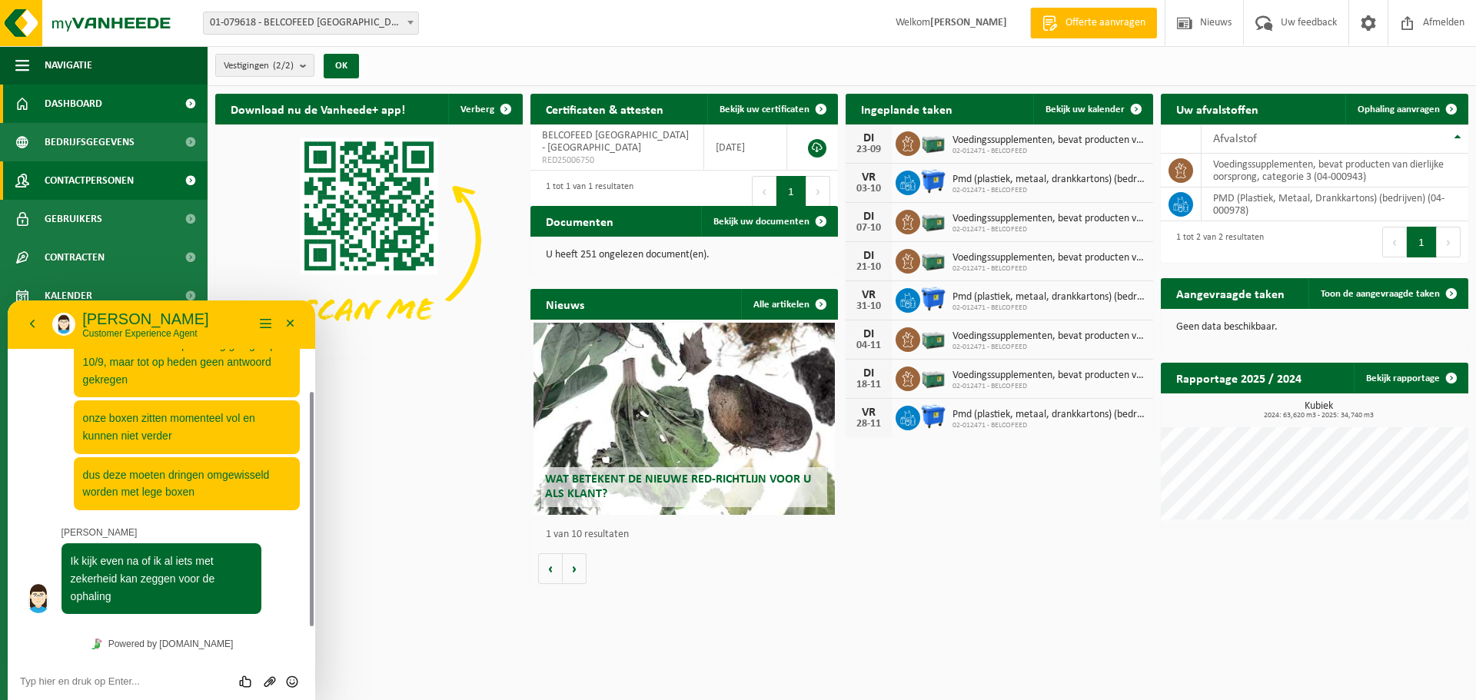
scroll to position [126, 0]
click at [75, 678] on textarea at bounding box center [161, 682] width 283 height 12
type textarea "Ok... dankje"
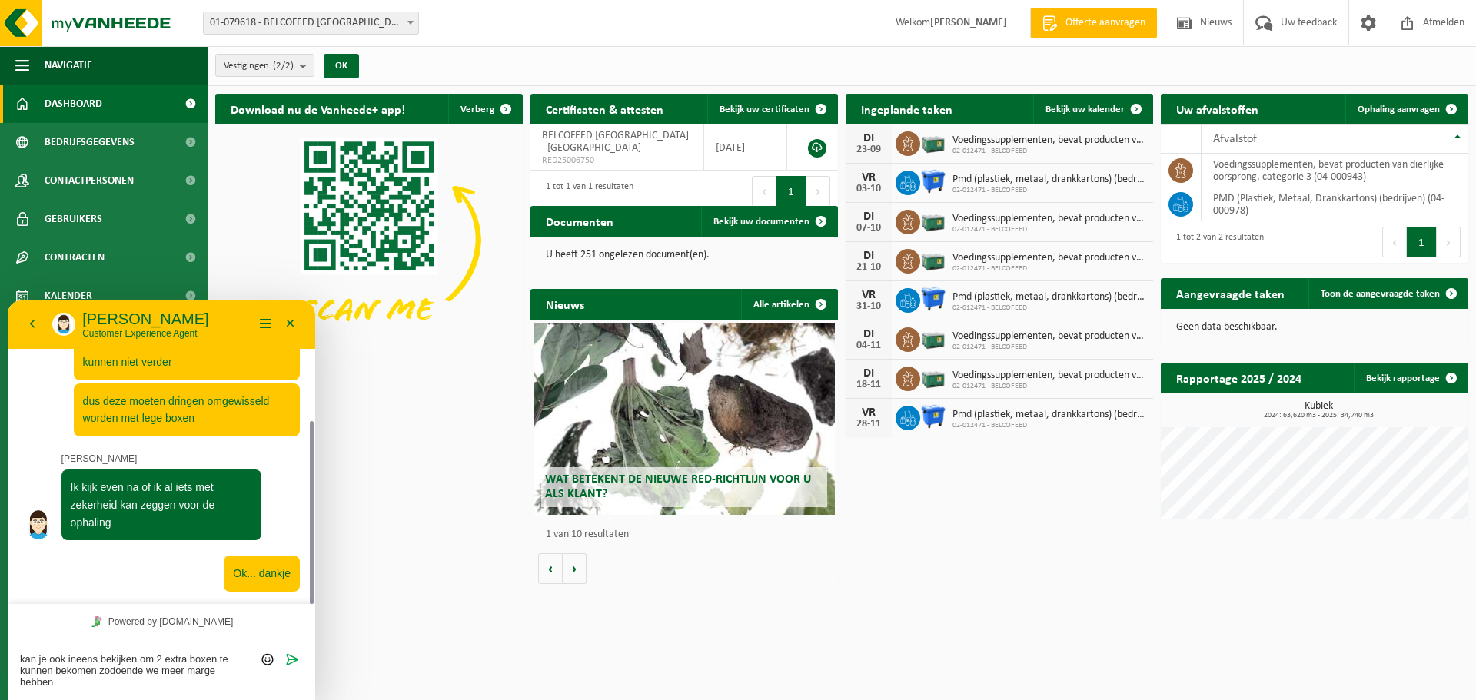
scroll to position [243, 0]
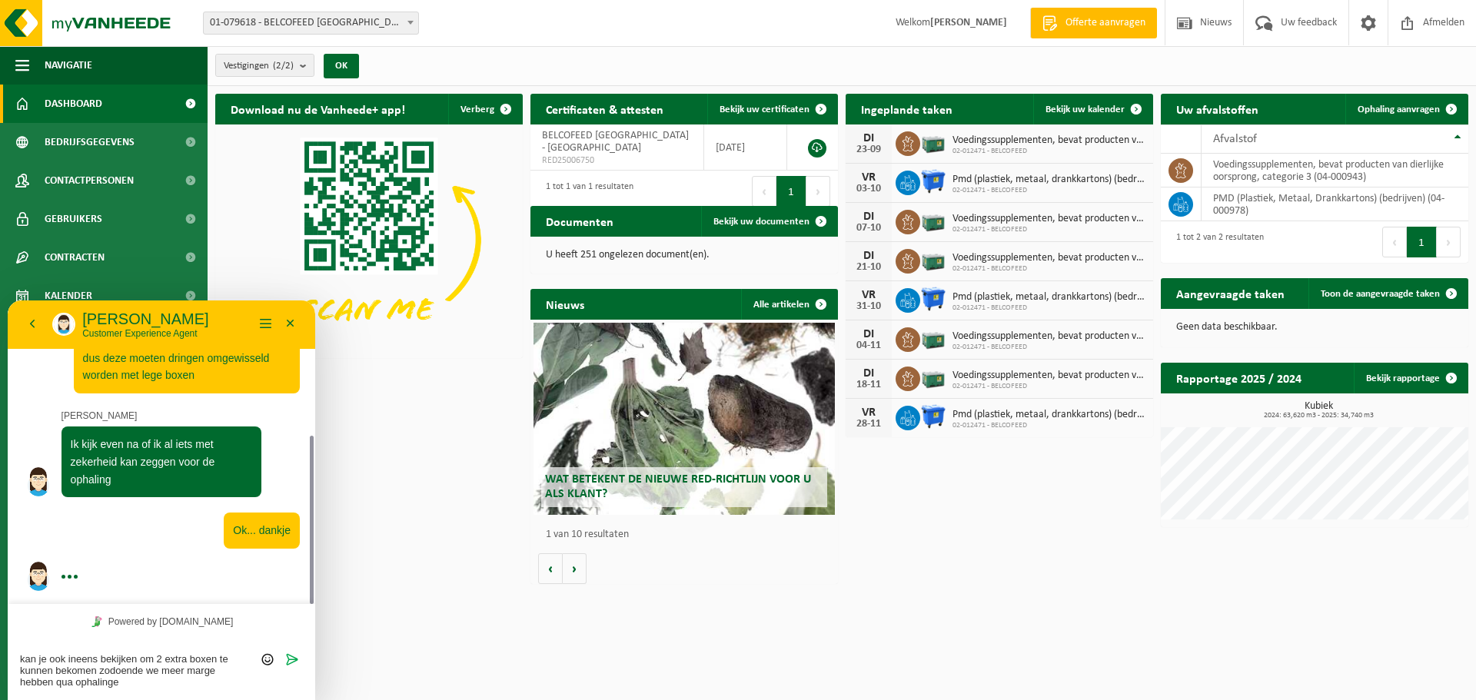
type textarea "kan je ook ineens bekijken om 2 extra boxen te kunnen bekomen zodoende we meer …"
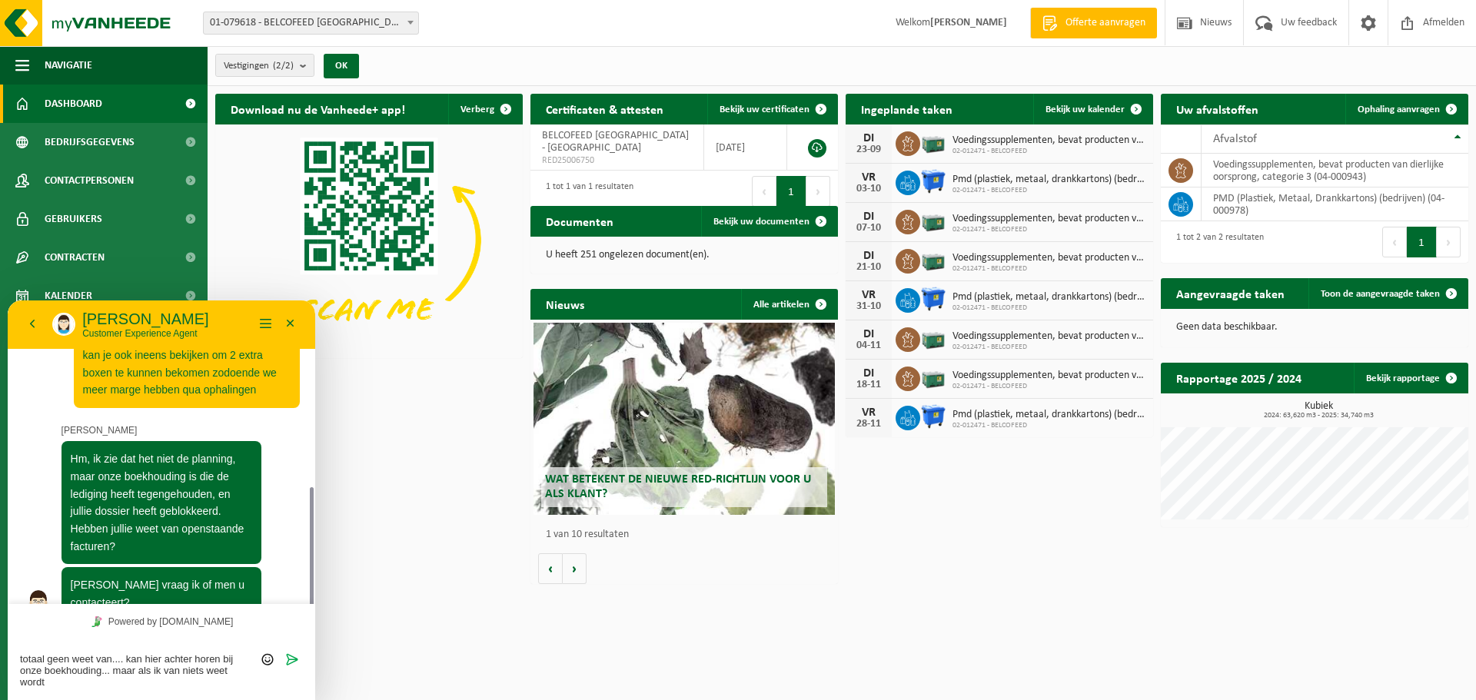
scroll to position [469, 0]
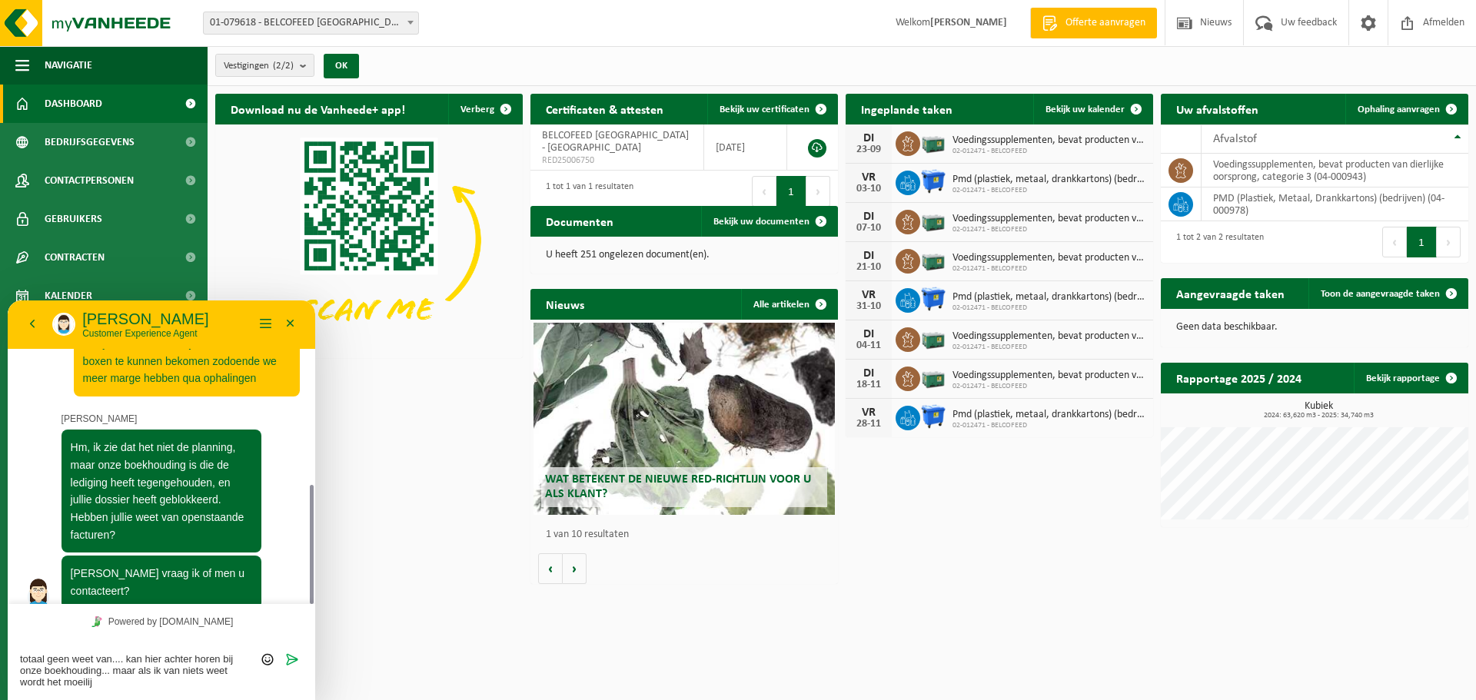
type textarea "totaal geen weet van.... kan hier achter horen bij onze boekhouding... maar als…"
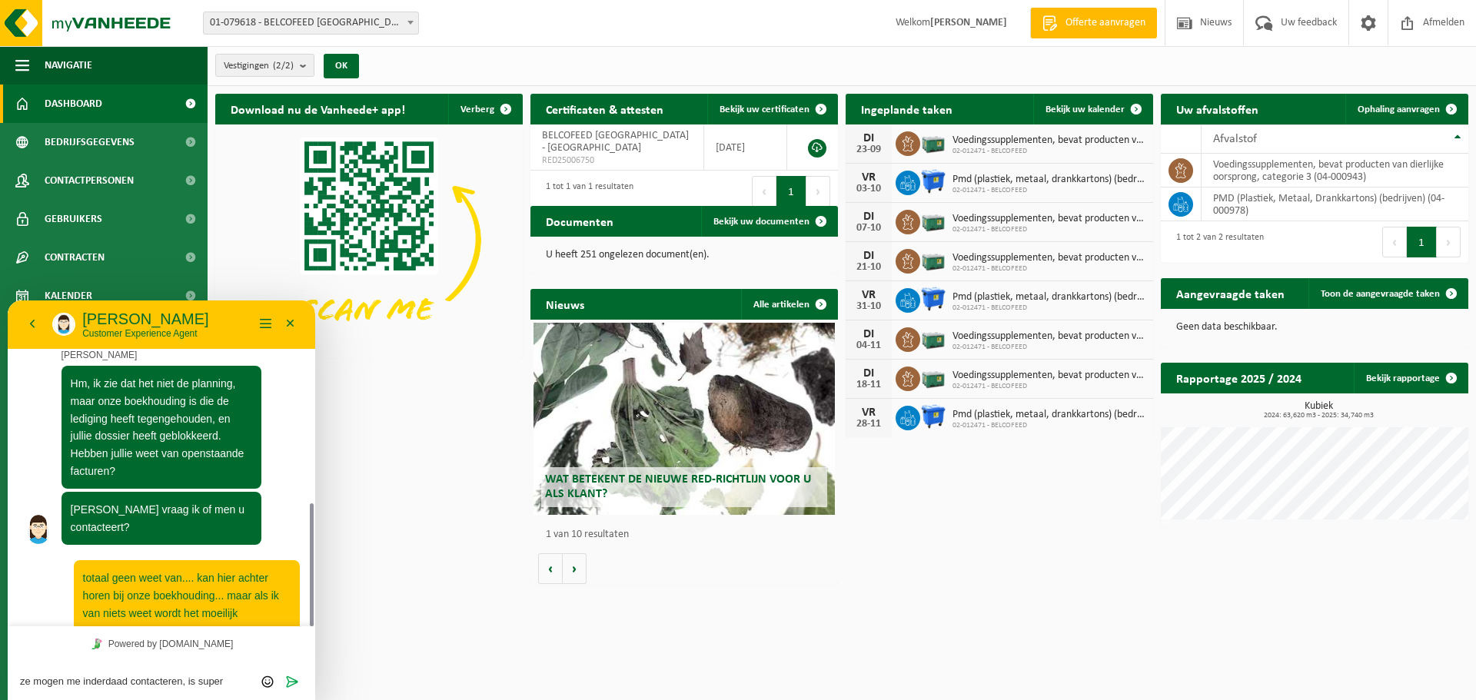
scroll to position [0, 0]
type textarea "ze mogen me inderdaad contacteren, is super dringend"
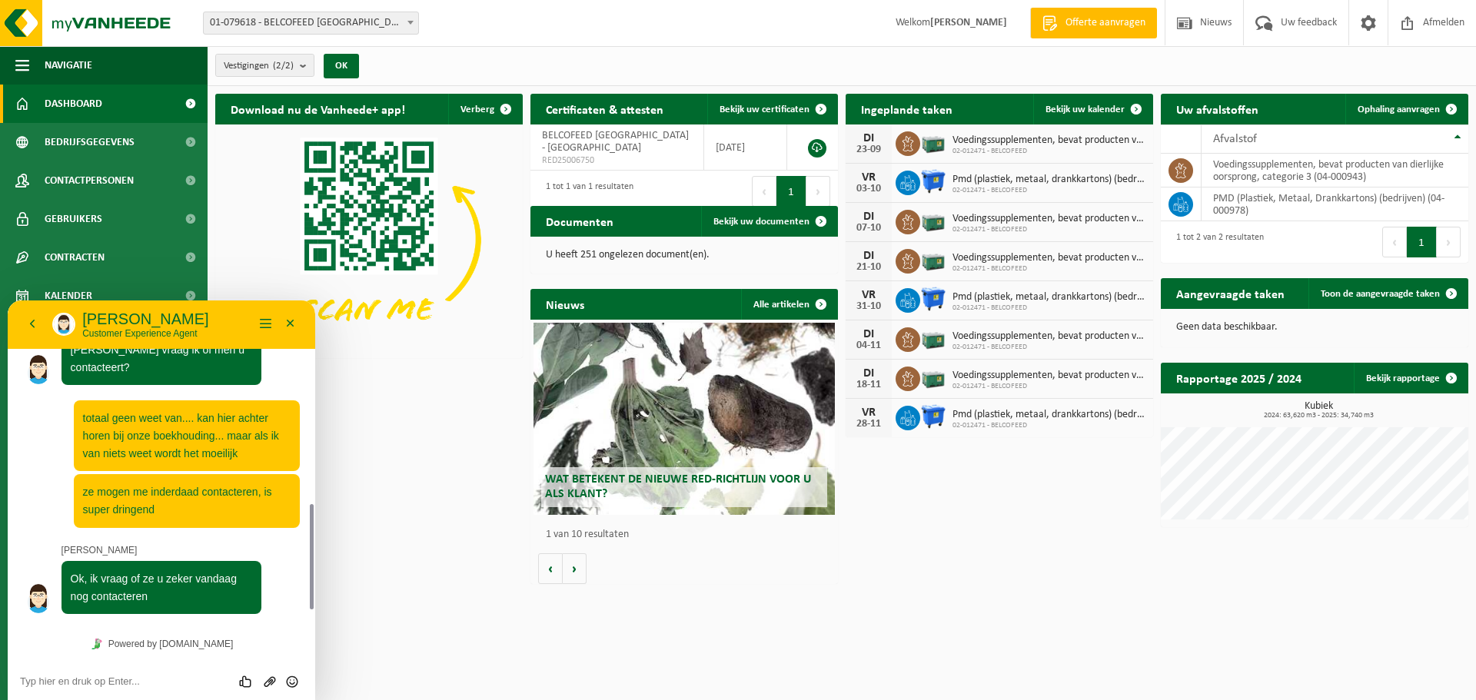
scroll to position [676, 0]
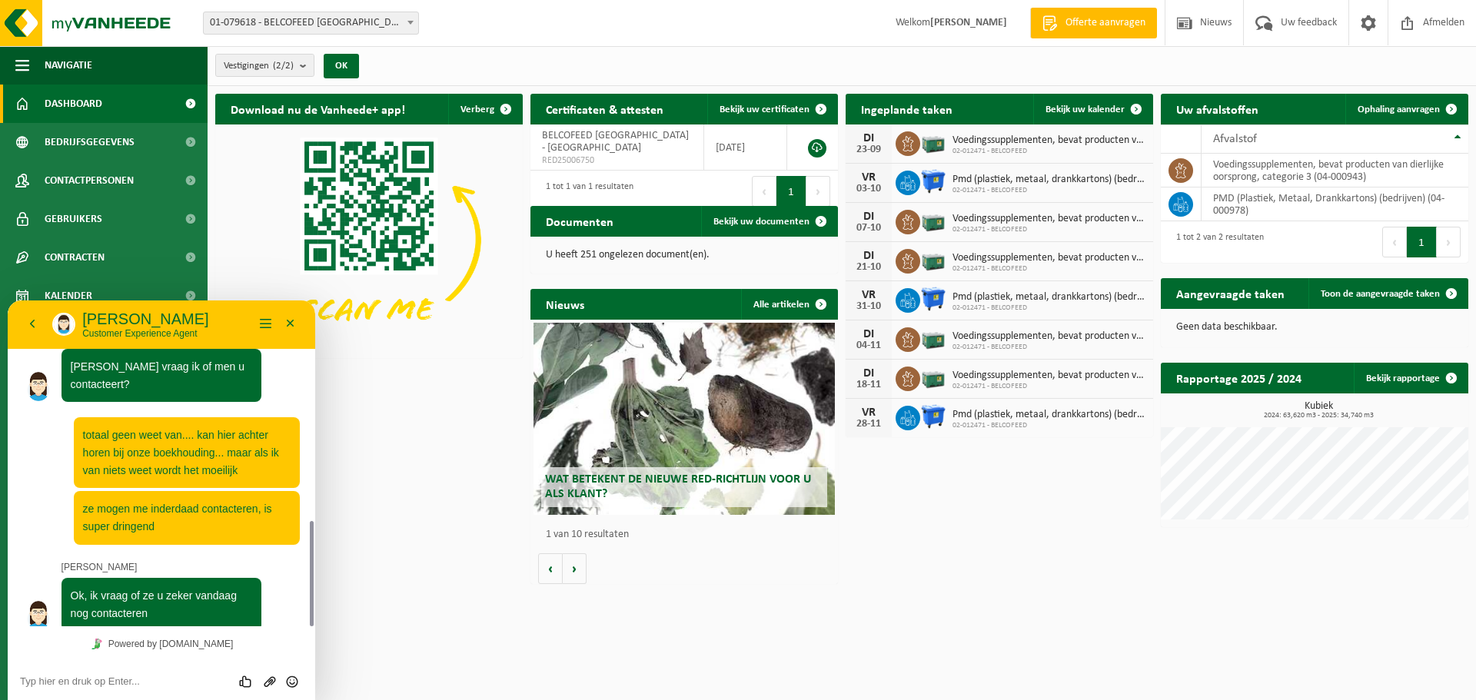
click at [416, 641] on html "Vestiging: 01-079618 - BELCOFEED NV - ANTWERPEN 02-012471 - BELCOFEED - GROBBEN…" at bounding box center [738, 350] width 1476 height 700
click at [875, 623] on html "Vestiging: 01-079618 - BELCOFEED NV - ANTWERPEN 02-012471 - BELCOFEED - GROBBEN…" at bounding box center [738, 350] width 1476 height 700
click at [89, 694] on div "Beoordeel deze chat Upload bestand Emoji invoeren" at bounding box center [162, 681] width 308 height 38
click at [87, 678] on textarea at bounding box center [161, 682] width 283 height 12
type textarea "z"
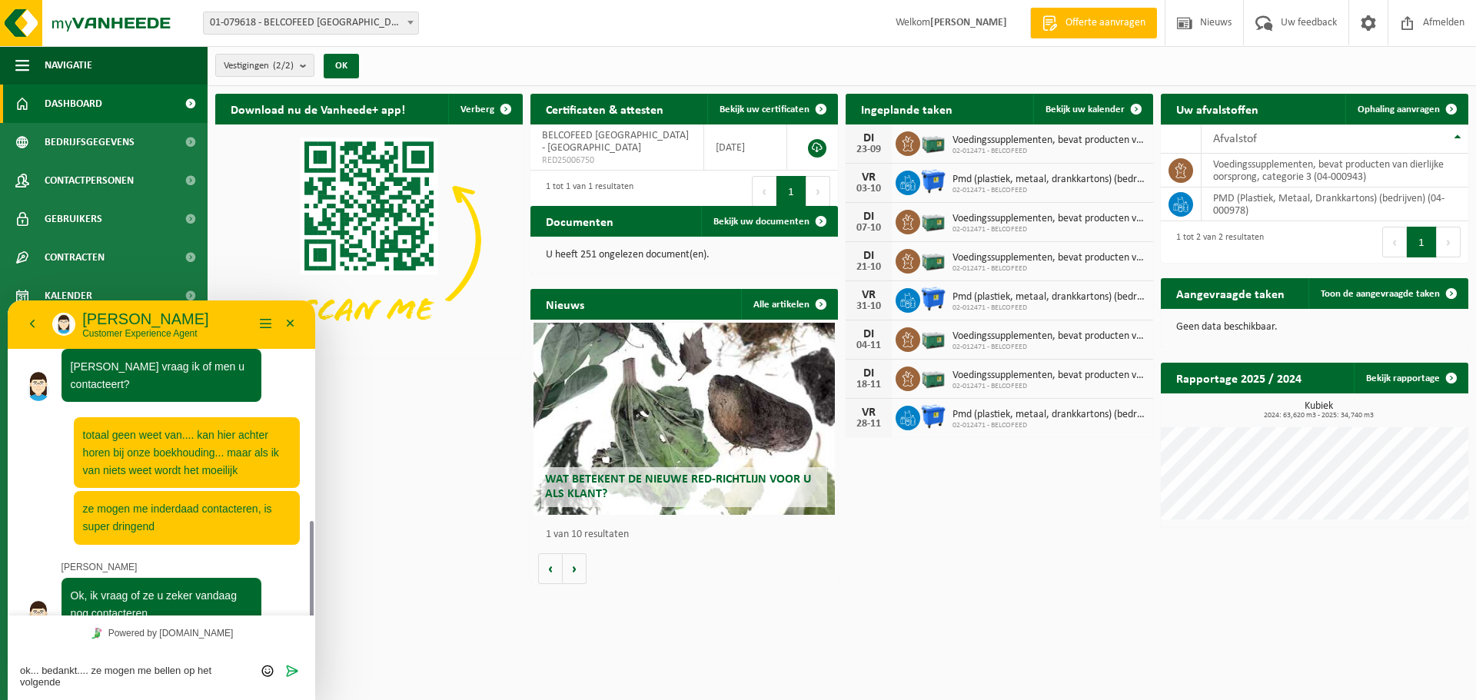
scroll to position [687, 0]
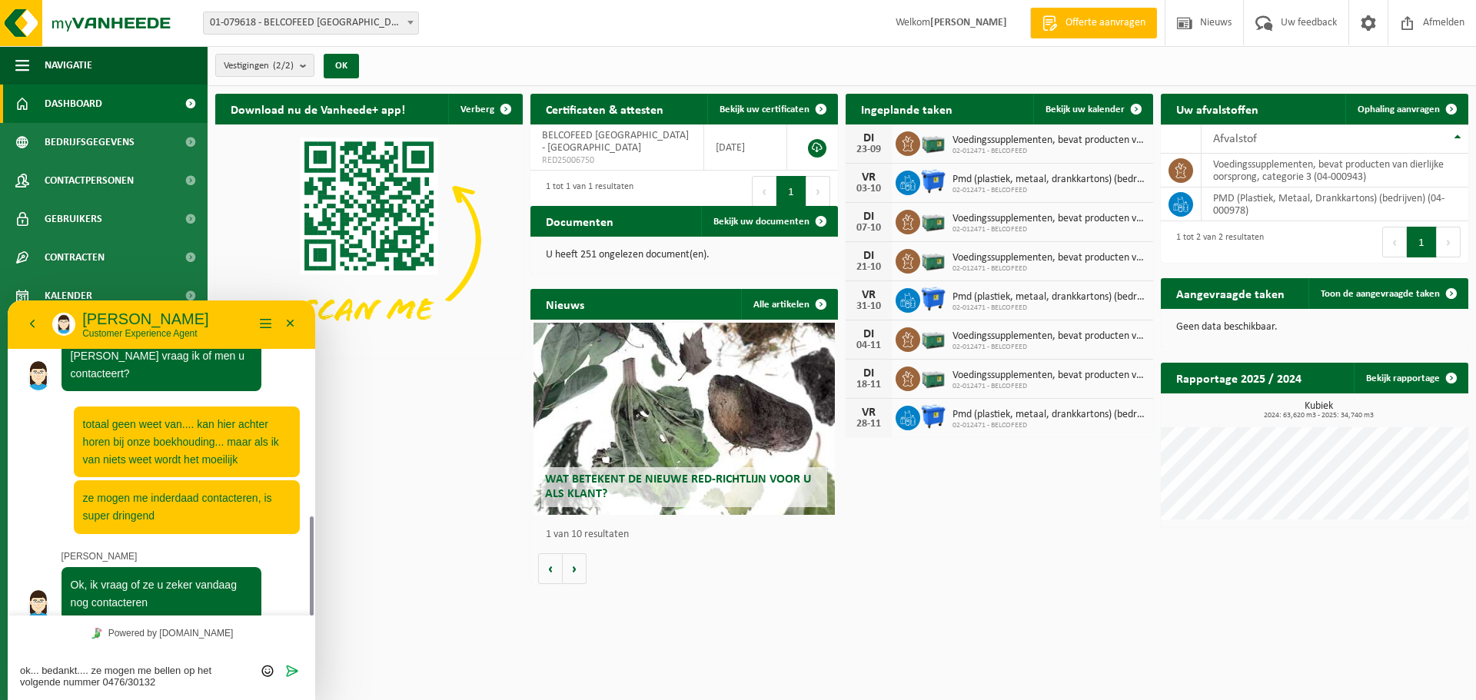
type textarea "ok... bedankt.... ze mogen me bellen op het volgende nummer 0476/301322"
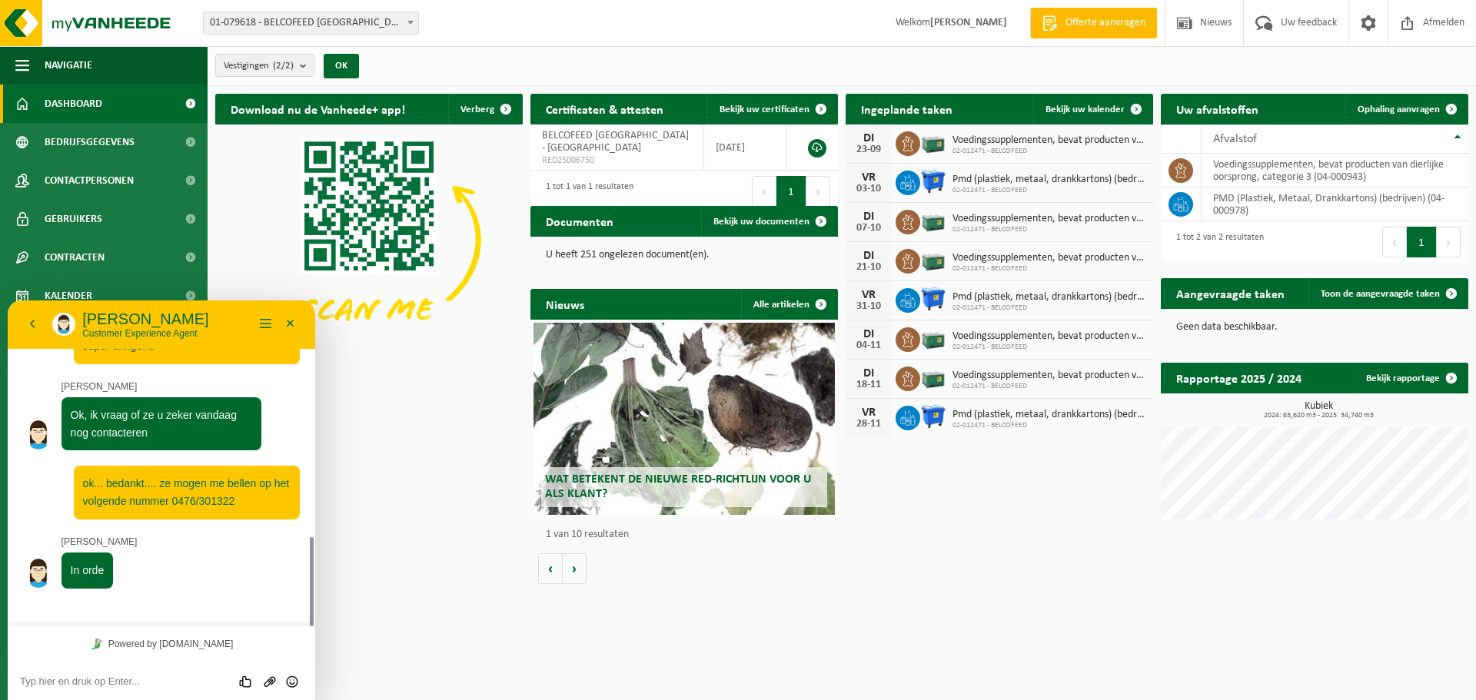
scroll to position [814, 0]
